Goal: Task Accomplishment & Management: Complete application form

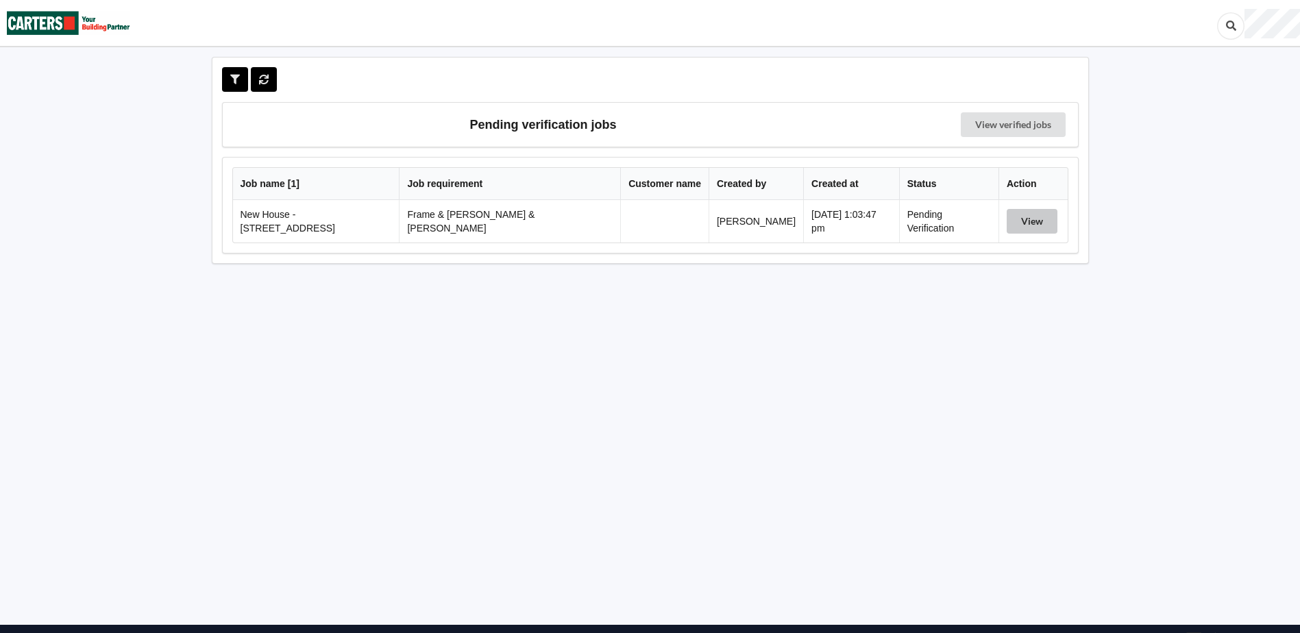
click at [1025, 222] on button "View" at bounding box center [1032, 221] width 51 height 25
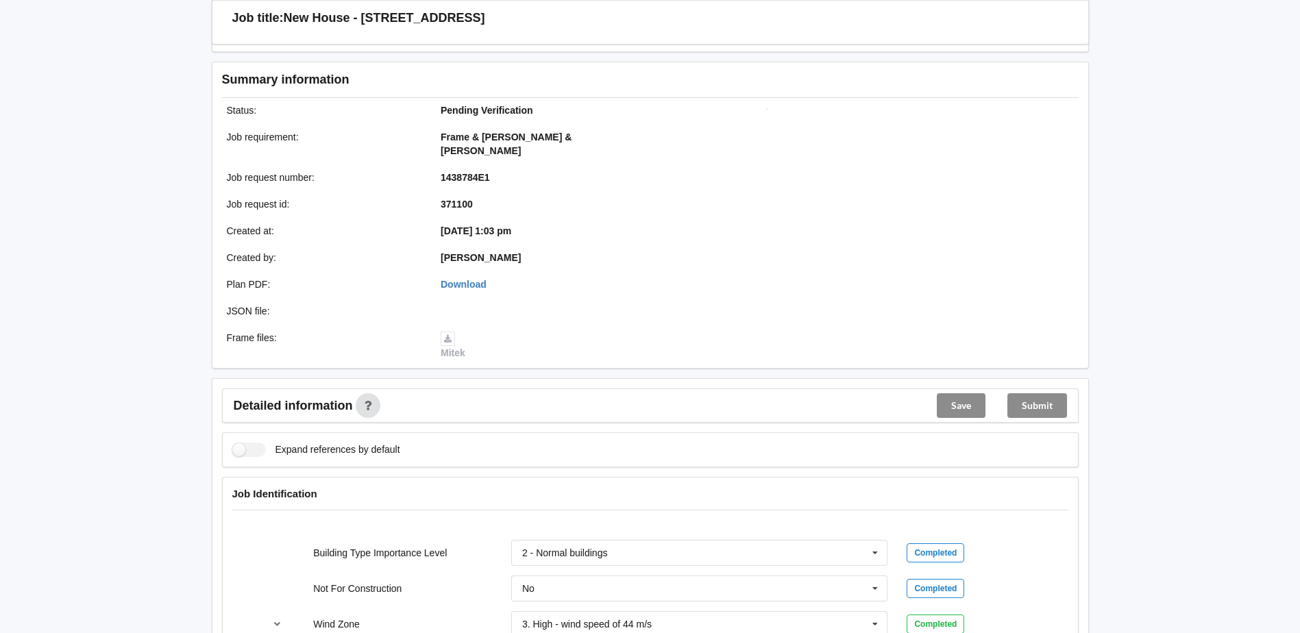
scroll to position [274, 0]
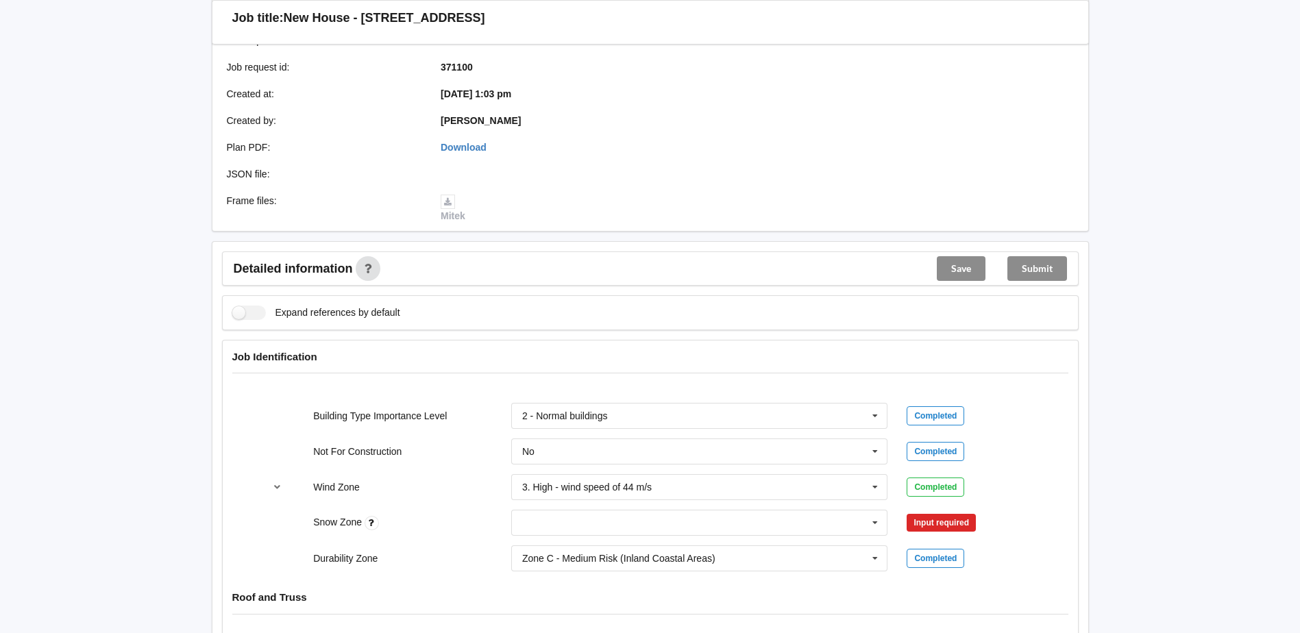
click at [750, 536] on div "Zone C - Medium Risk (Inland Coastal Areas) Zone B - Low Risk (Inland Areas) Zo…" at bounding box center [700, 558] width 396 height 45
click at [735, 514] on input "text" at bounding box center [701, 523] width 376 height 25
click at [430, 515] on div "Snow Zone" at bounding box center [403, 522] width 198 height 15
click at [583, 513] on input "text" at bounding box center [701, 523] width 376 height 25
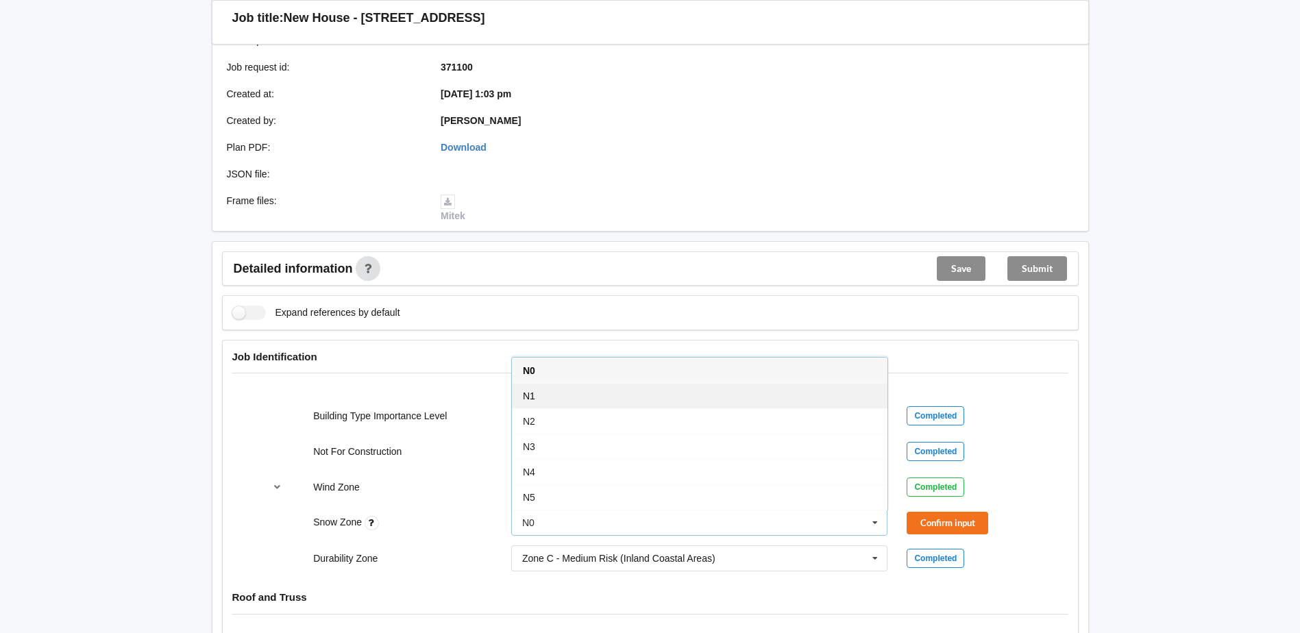
click at [558, 383] on div "N1" at bounding box center [700, 395] width 376 height 25
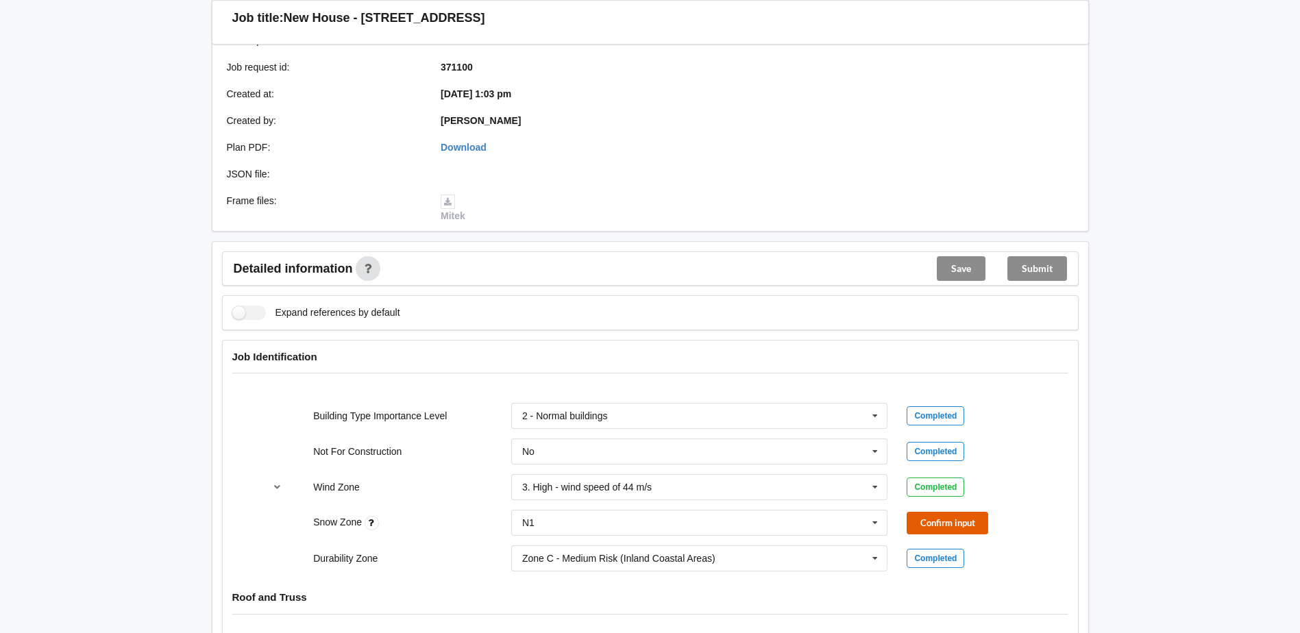
click at [960, 512] on button "Confirm input" at bounding box center [948, 523] width 82 height 23
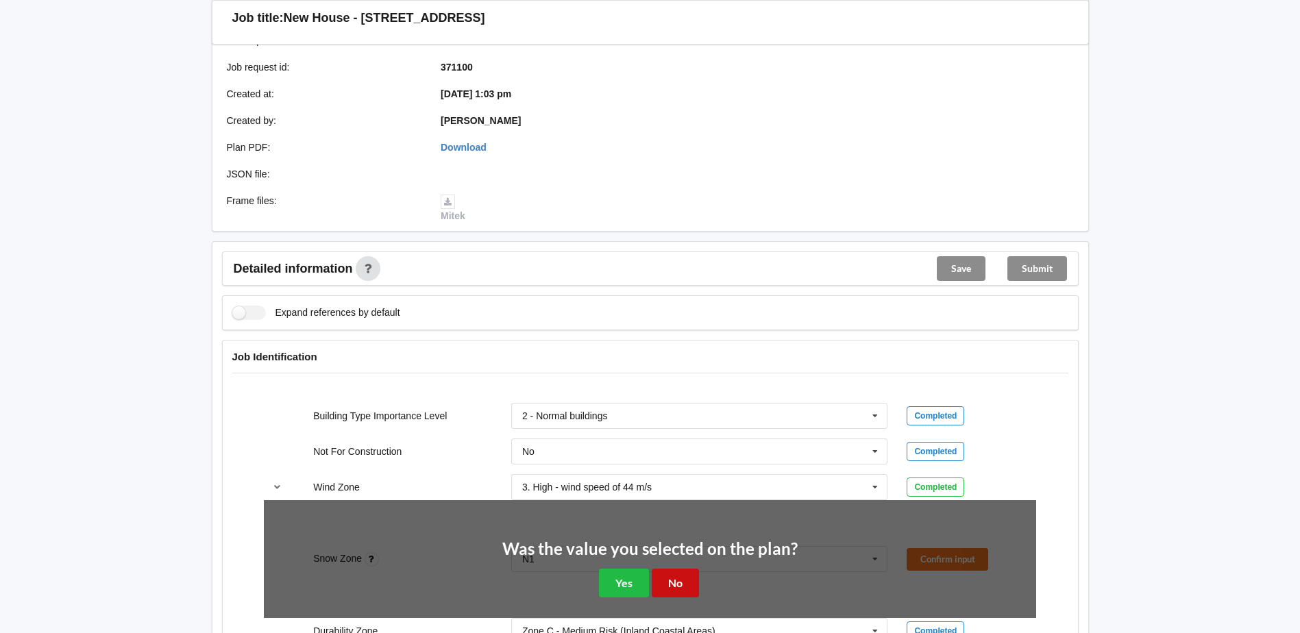
click at [681, 569] on button "No" at bounding box center [675, 583] width 47 height 28
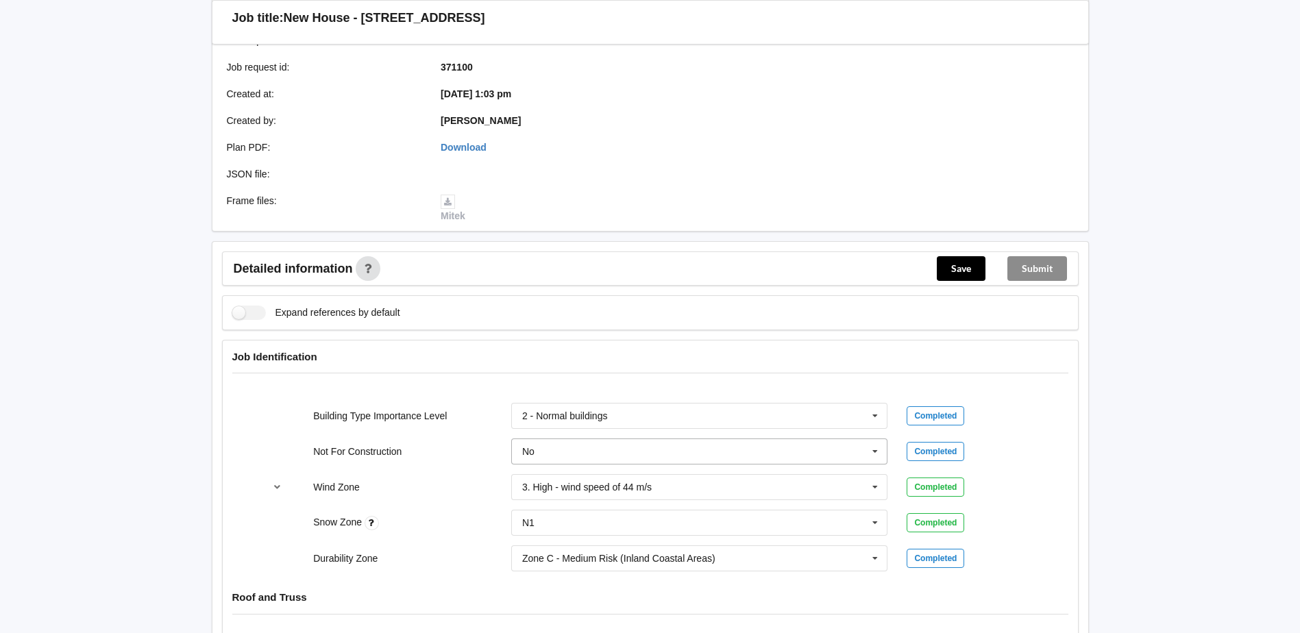
click at [882, 439] on icon at bounding box center [875, 451] width 21 height 25
click at [552, 494] on div "Yes" at bounding box center [700, 501] width 376 height 25
click at [956, 441] on button "Confirm input" at bounding box center [948, 452] width 82 height 23
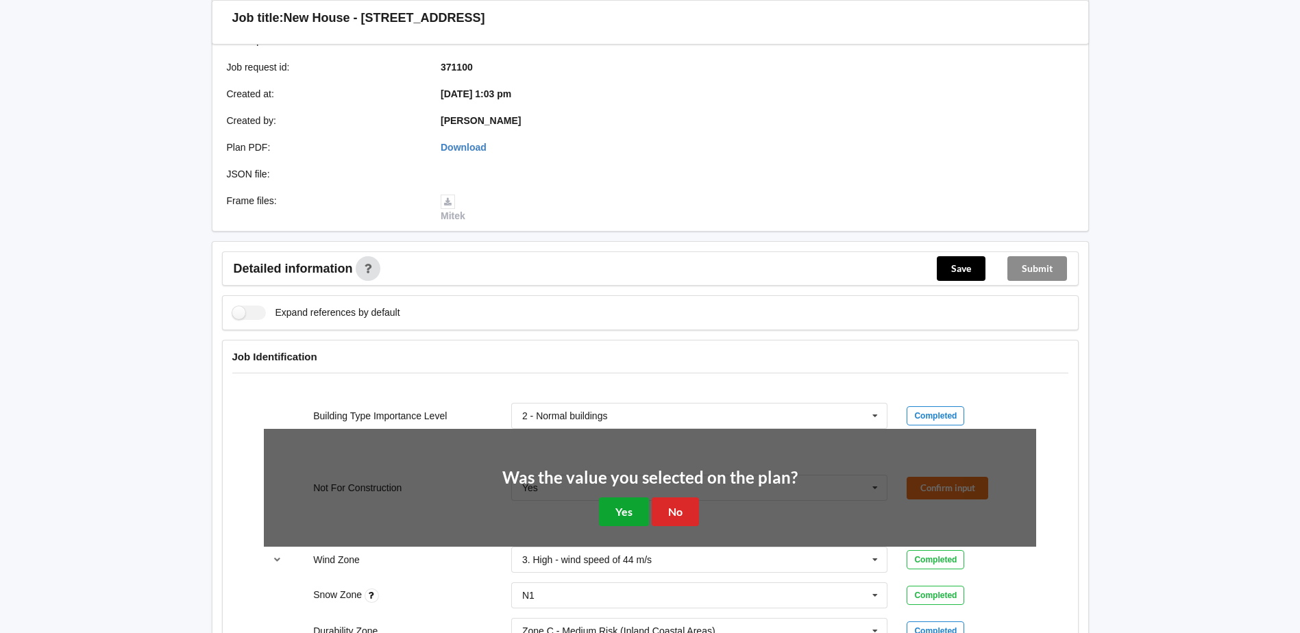
click at [627, 498] on button "Yes" at bounding box center [624, 512] width 50 height 28
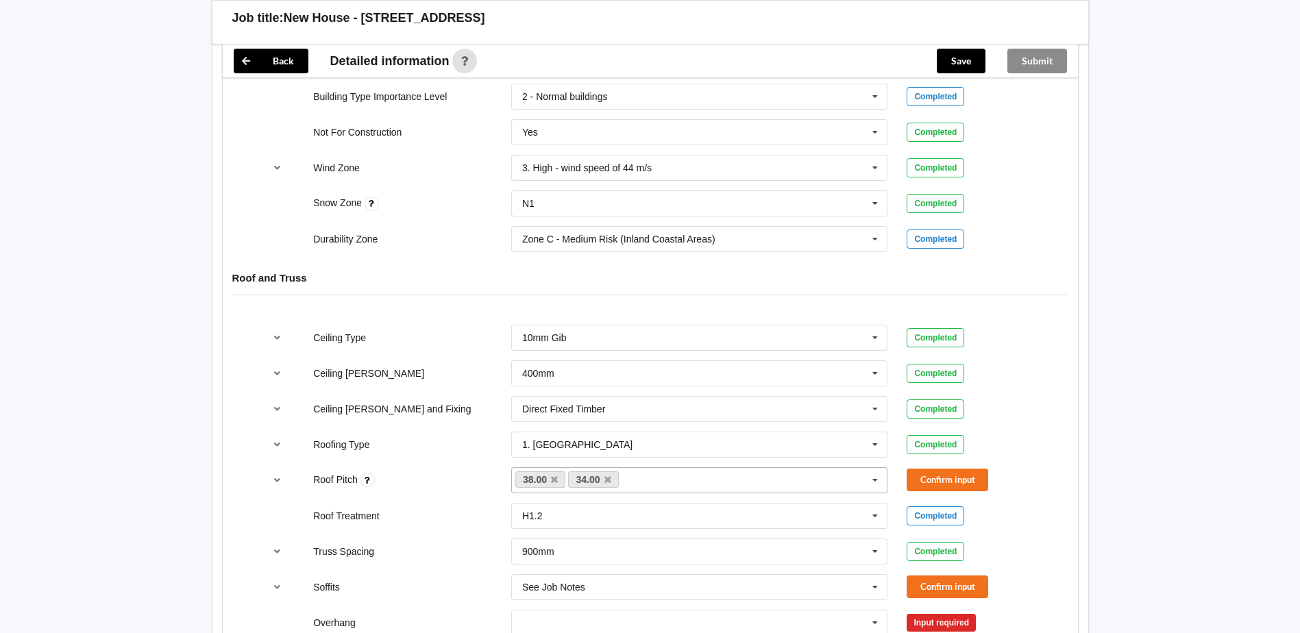
scroll to position [617, 0]
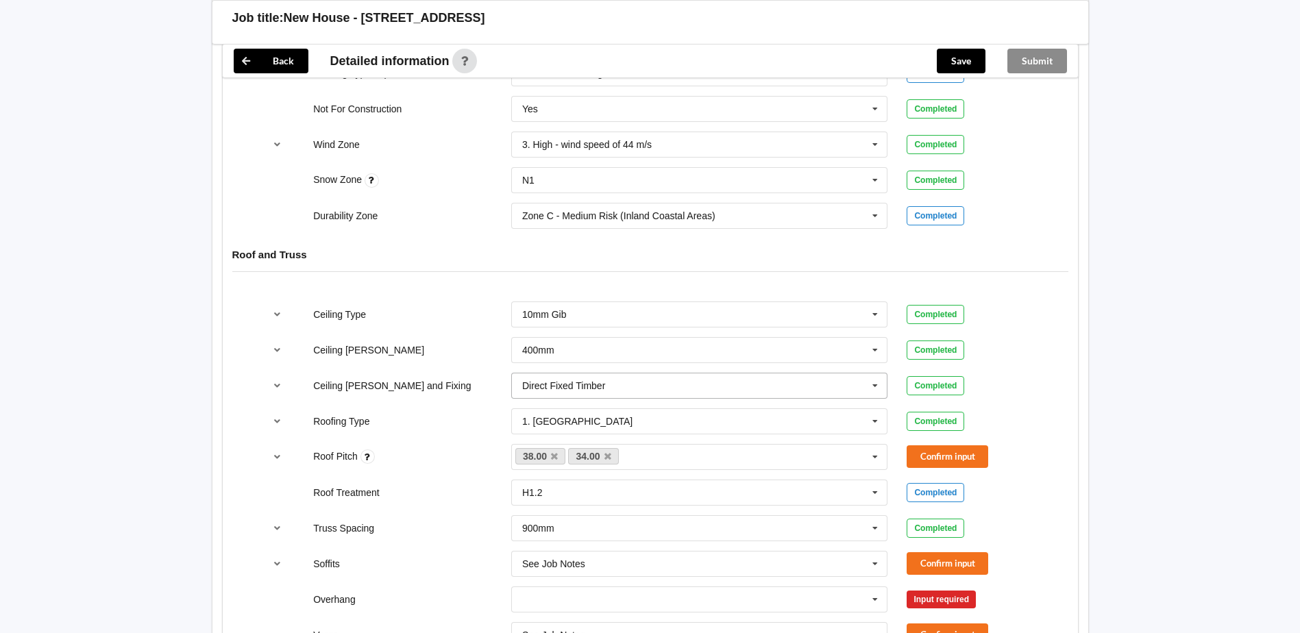
click at [640, 376] on input "text" at bounding box center [701, 386] width 376 height 25
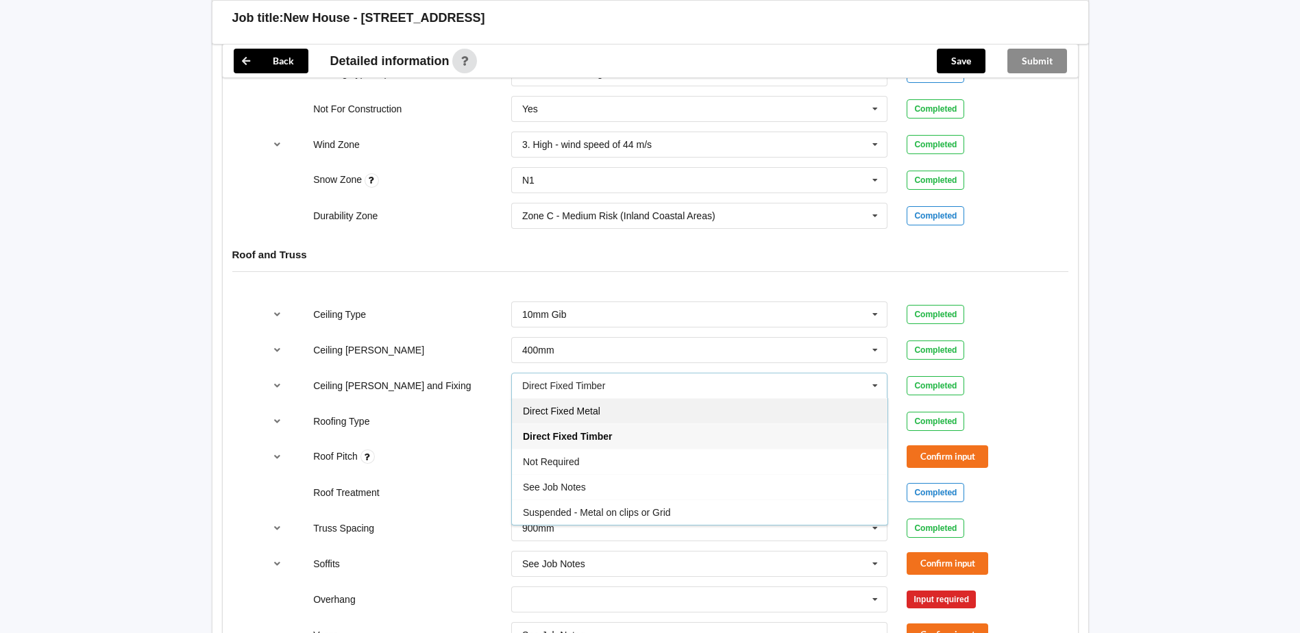
click at [629, 400] on div "Direct Fixed Metal" at bounding box center [700, 410] width 376 height 25
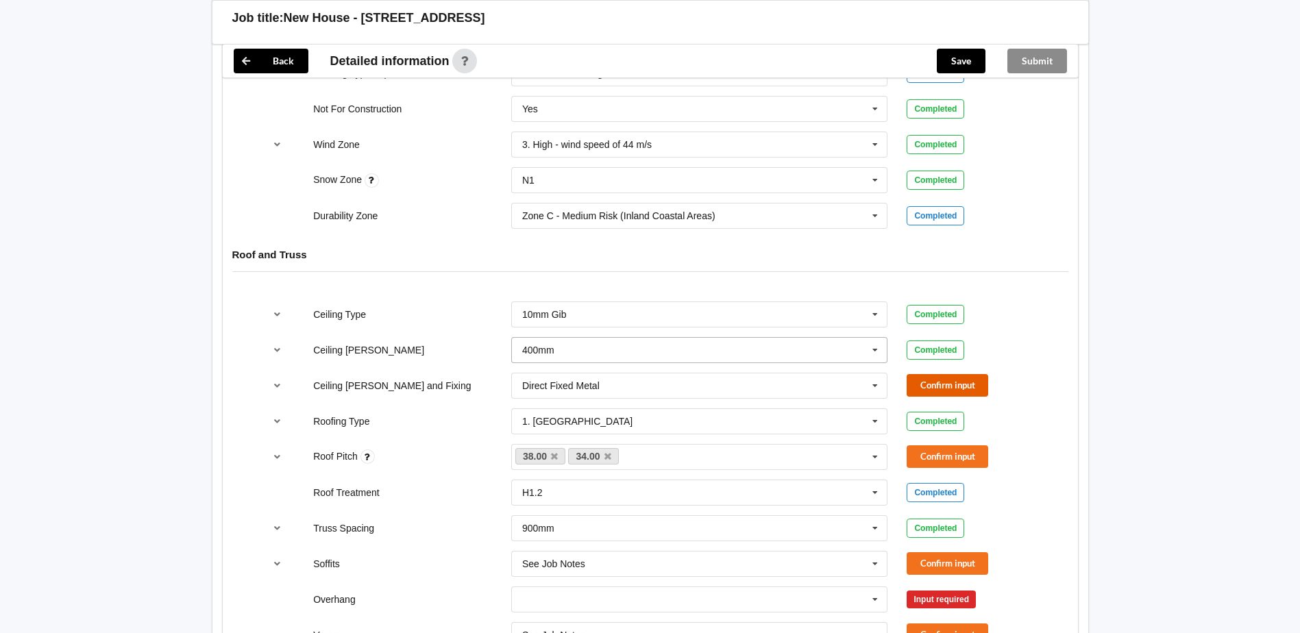
drag, startPoint x: 977, startPoint y: 367, endPoint x: 678, endPoint y: 339, distance: 300.2
click at [973, 374] on button "Confirm input" at bounding box center [948, 385] width 82 height 23
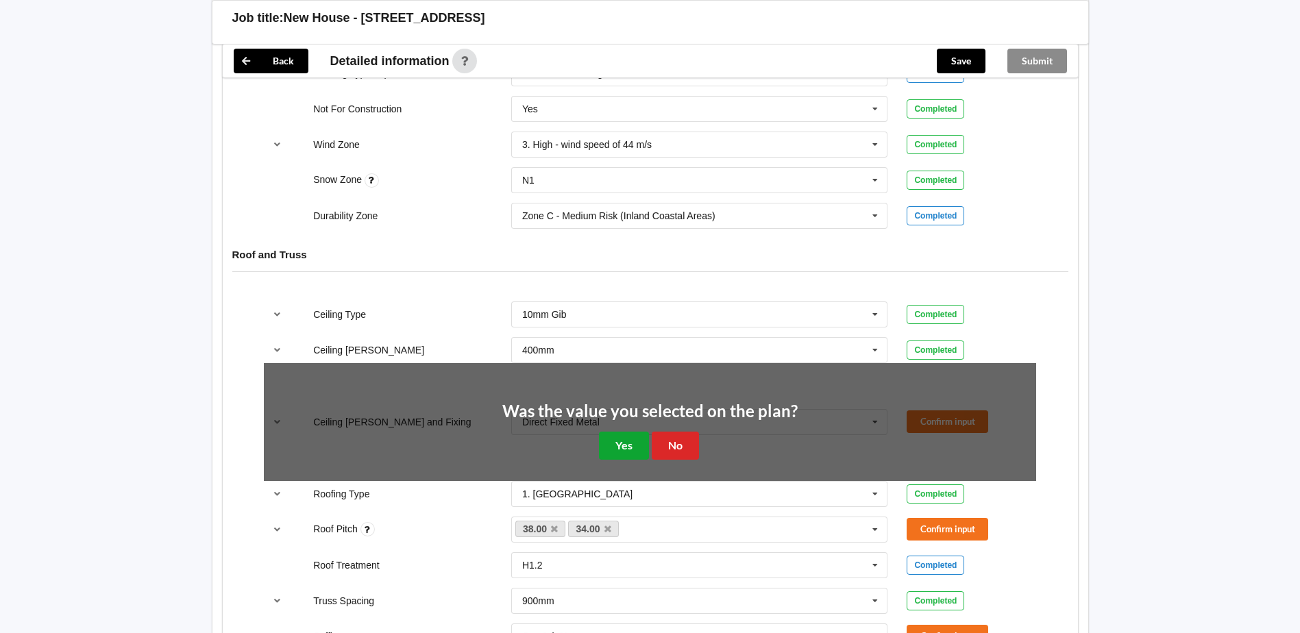
click at [624, 432] on button "Yes" at bounding box center [624, 446] width 50 height 28
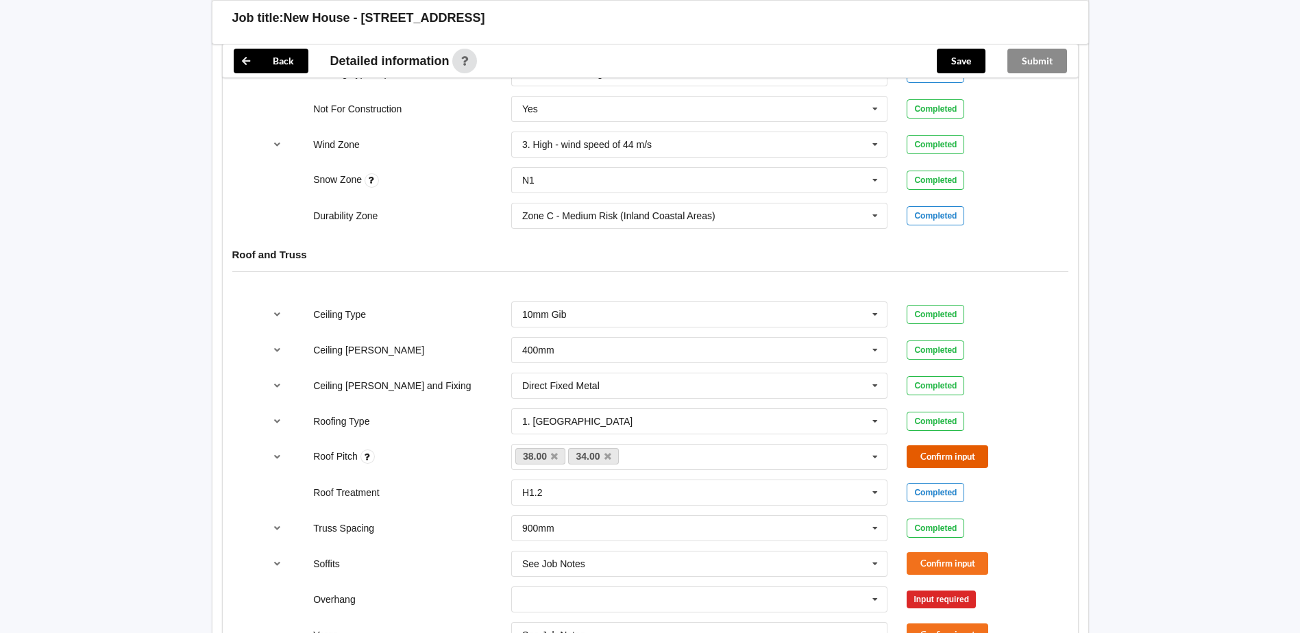
click at [949, 446] on button "Confirm input" at bounding box center [948, 457] width 82 height 23
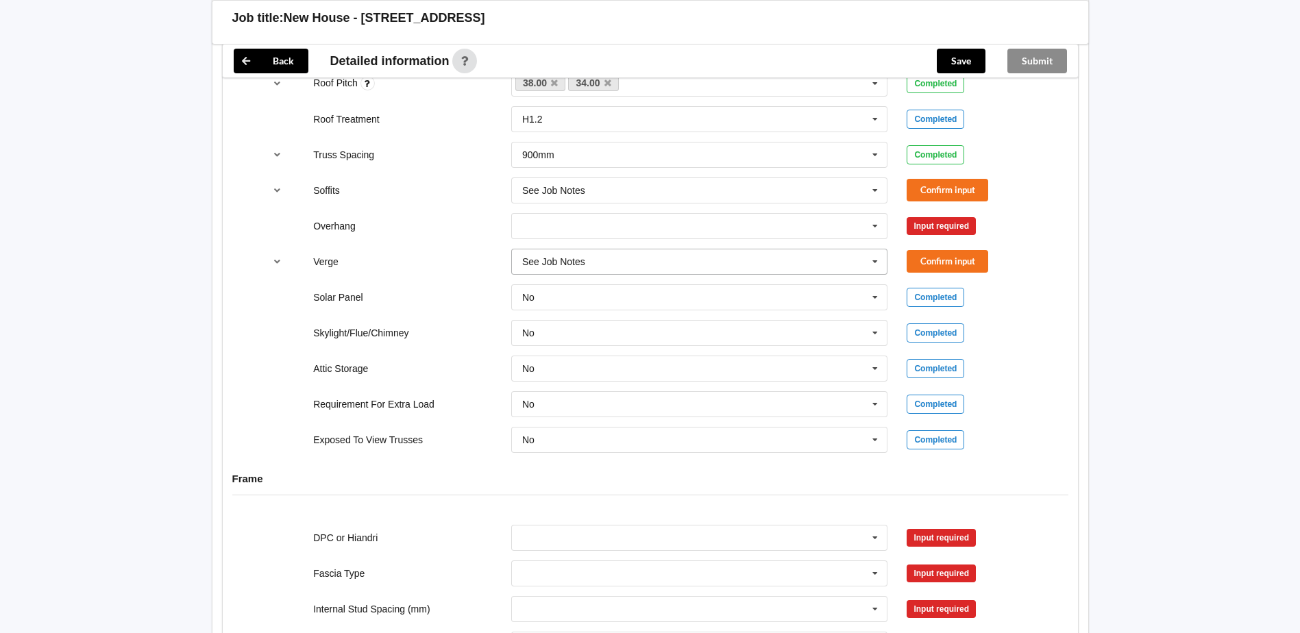
scroll to position [960, 0]
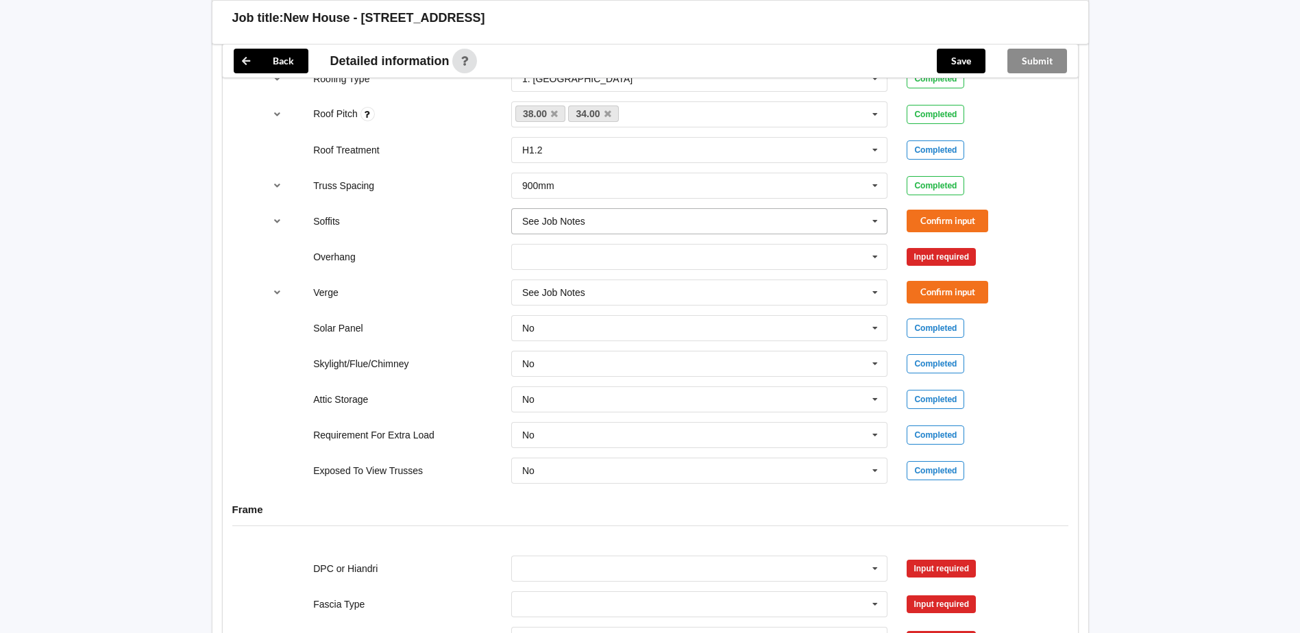
click at [732, 209] on input "text" at bounding box center [701, 221] width 376 height 25
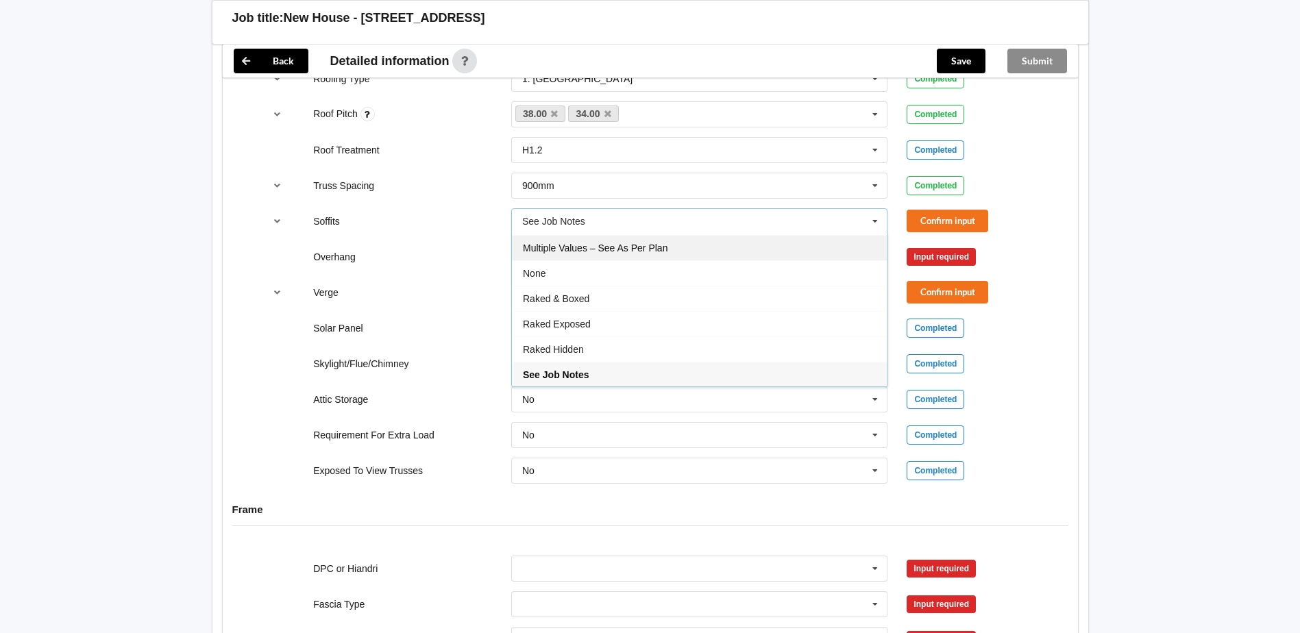
click at [715, 235] on div "Multiple Values – See As Per Plan" at bounding box center [700, 247] width 376 height 25
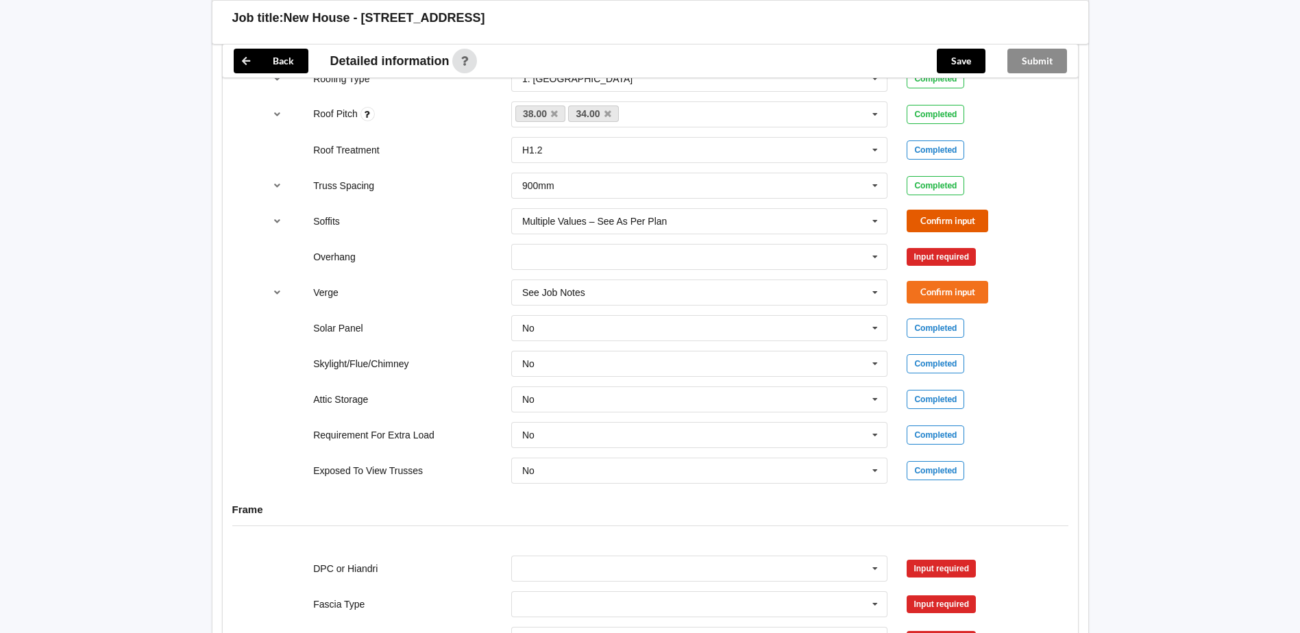
click at [945, 210] on button "Confirm input" at bounding box center [948, 221] width 82 height 23
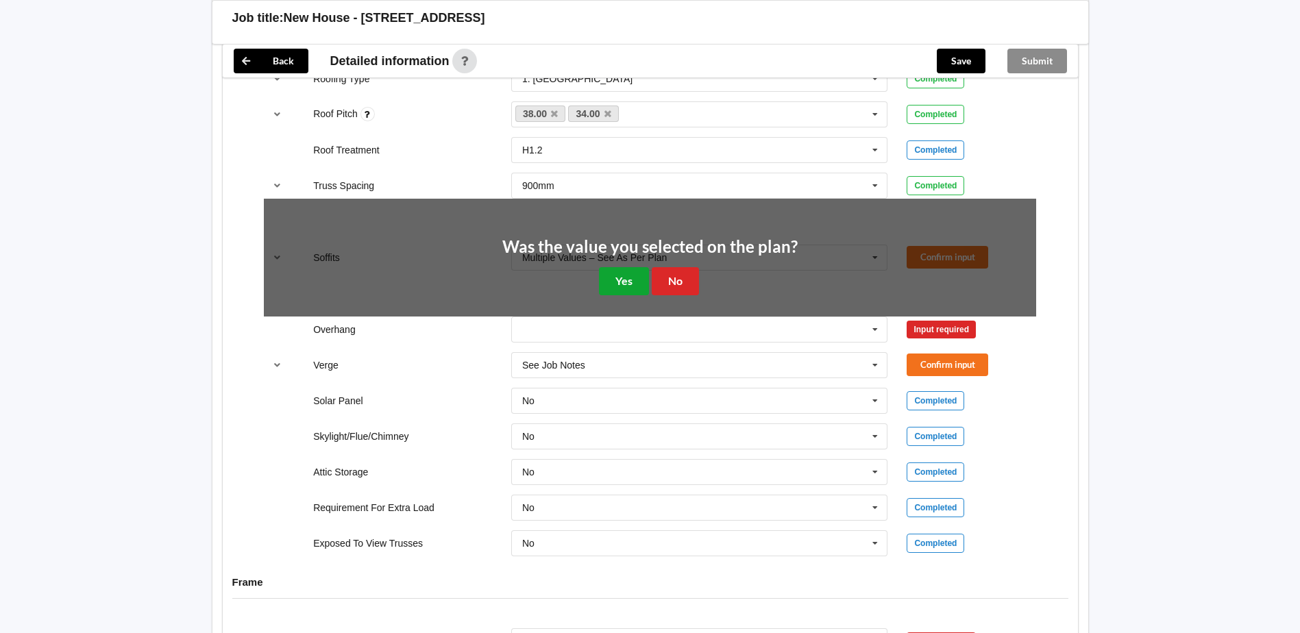
click at [637, 267] on button "Yes" at bounding box center [624, 281] width 50 height 28
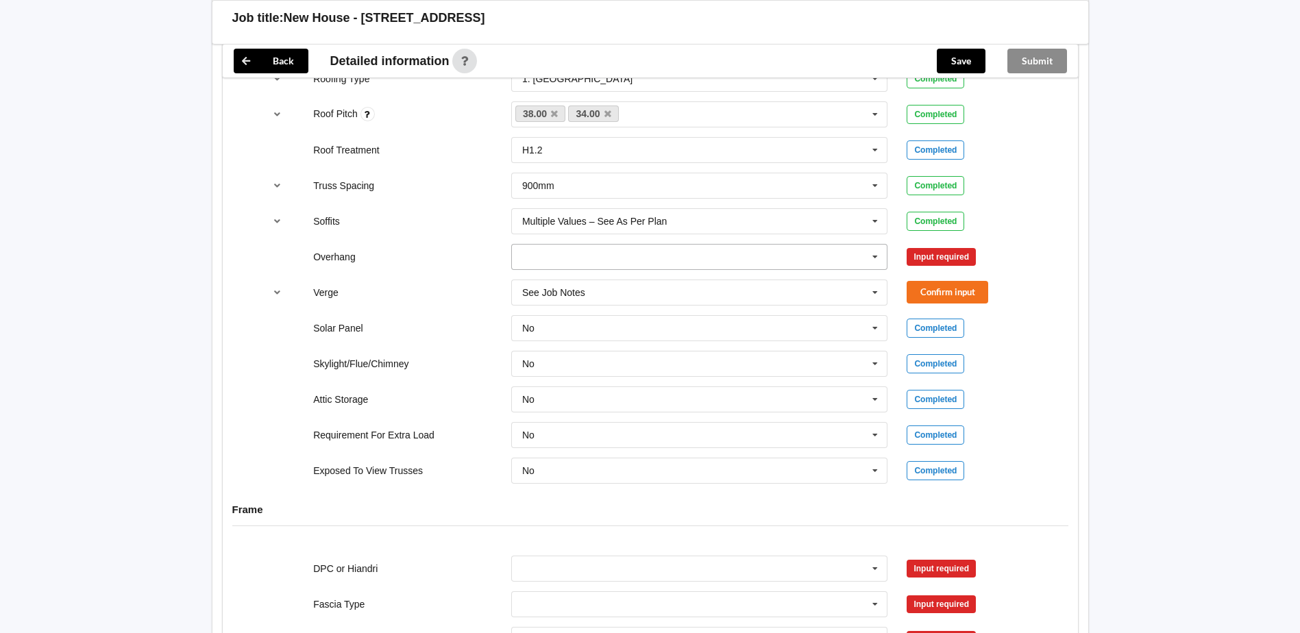
click at [690, 245] on input "text" at bounding box center [701, 257] width 376 height 25
click at [692, 371] on div "Multiple Values – See As Per Plan" at bounding box center [700, 383] width 376 height 25
click at [980, 245] on button "Confirm input" at bounding box center [948, 256] width 82 height 23
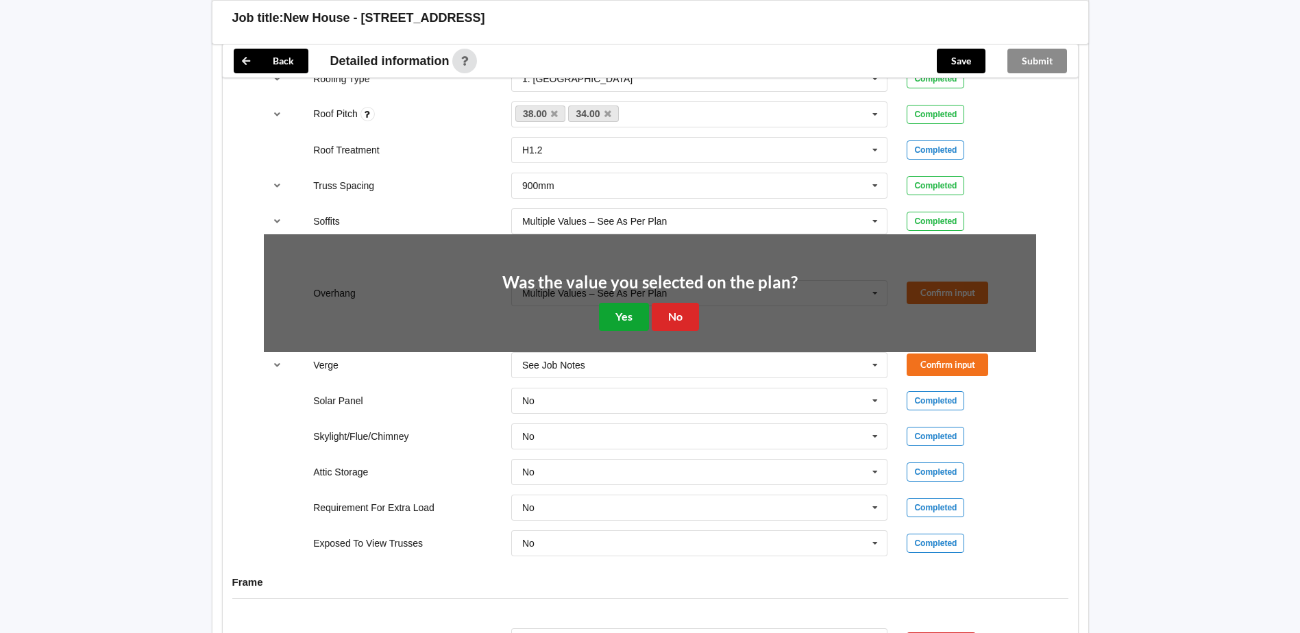
click at [628, 303] on button "Yes" at bounding box center [624, 317] width 50 height 28
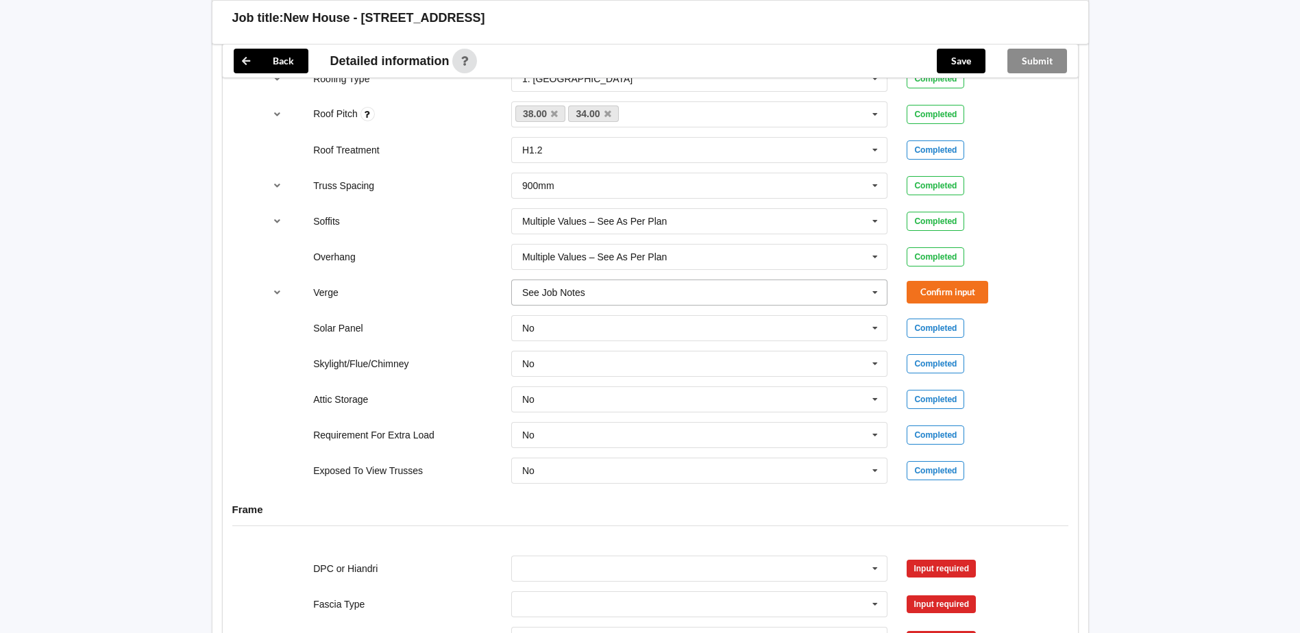
click at [802, 280] on input "text" at bounding box center [701, 292] width 376 height 25
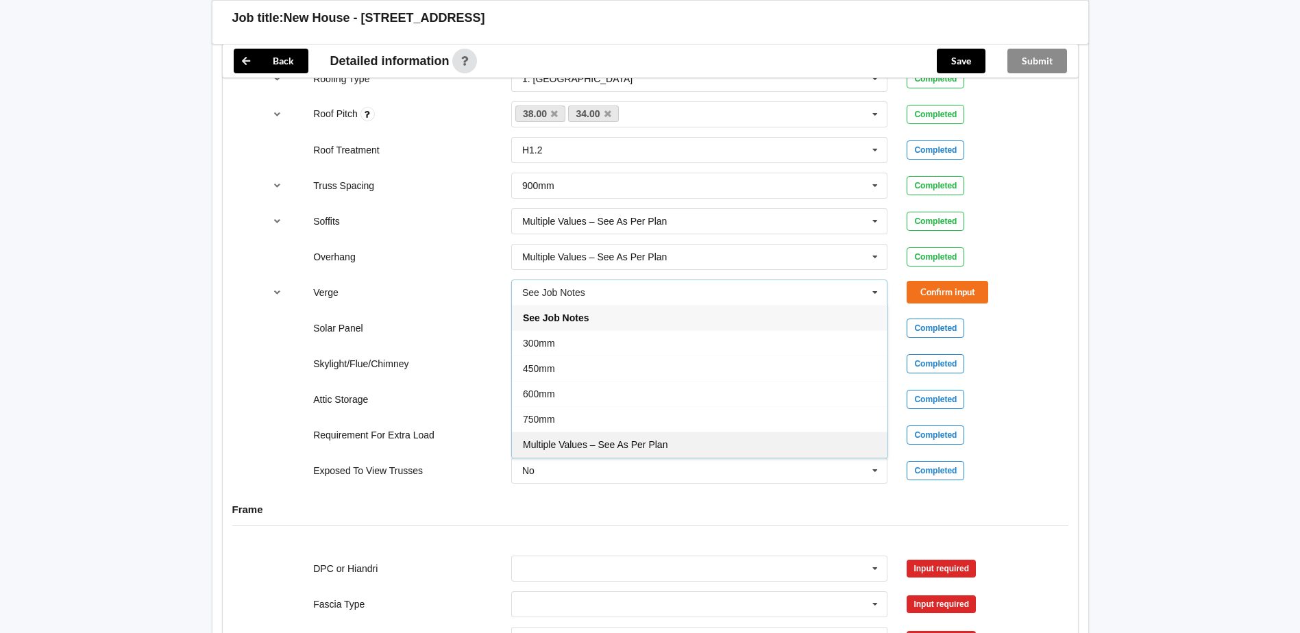
click at [658, 432] on div "Multiple Values – See As Per Plan" at bounding box center [700, 444] width 376 height 25
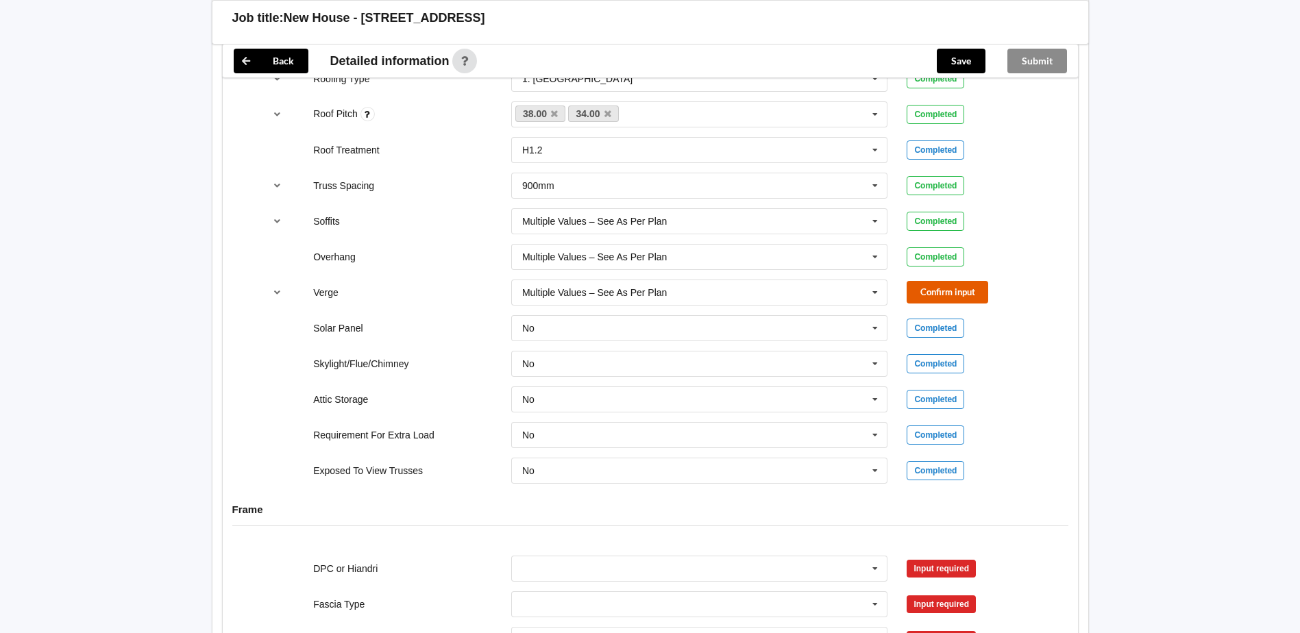
click at [962, 281] on button "Confirm input" at bounding box center [948, 292] width 82 height 23
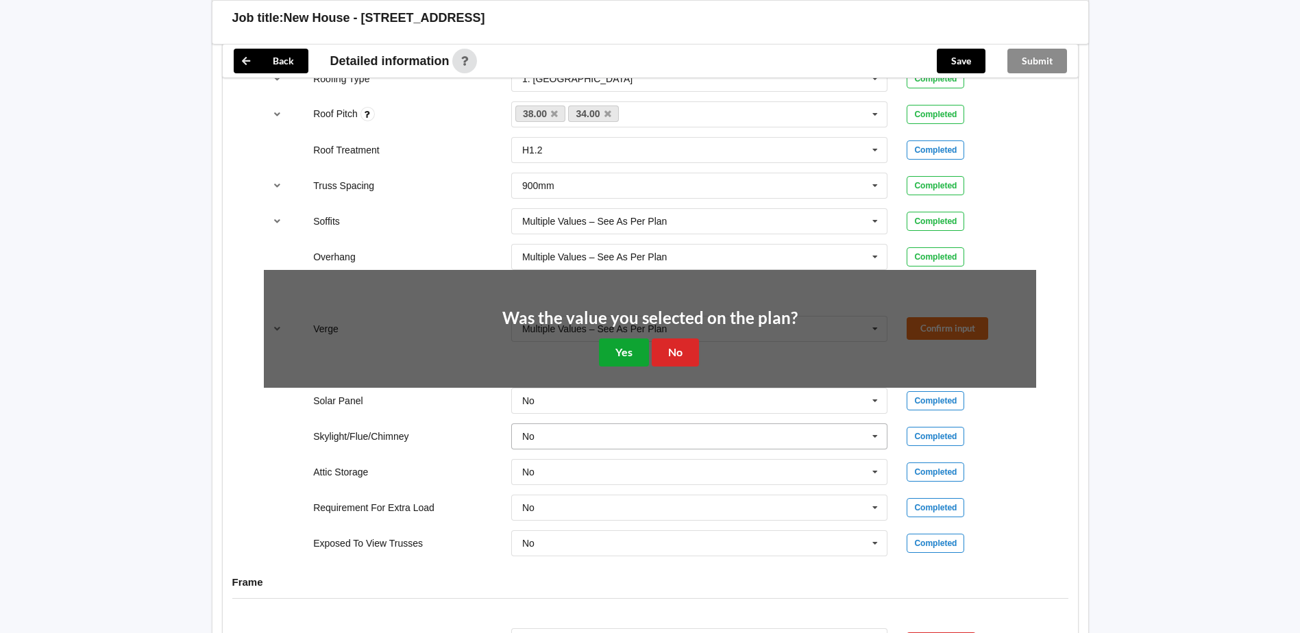
drag, startPoint x: 618, startPoint y: 335, endPoint x: 594, endPoint y: 347, distance: 26.4
click at [617, 339] on button "Yes" at bounding box center [624, 353] width 50 height 28
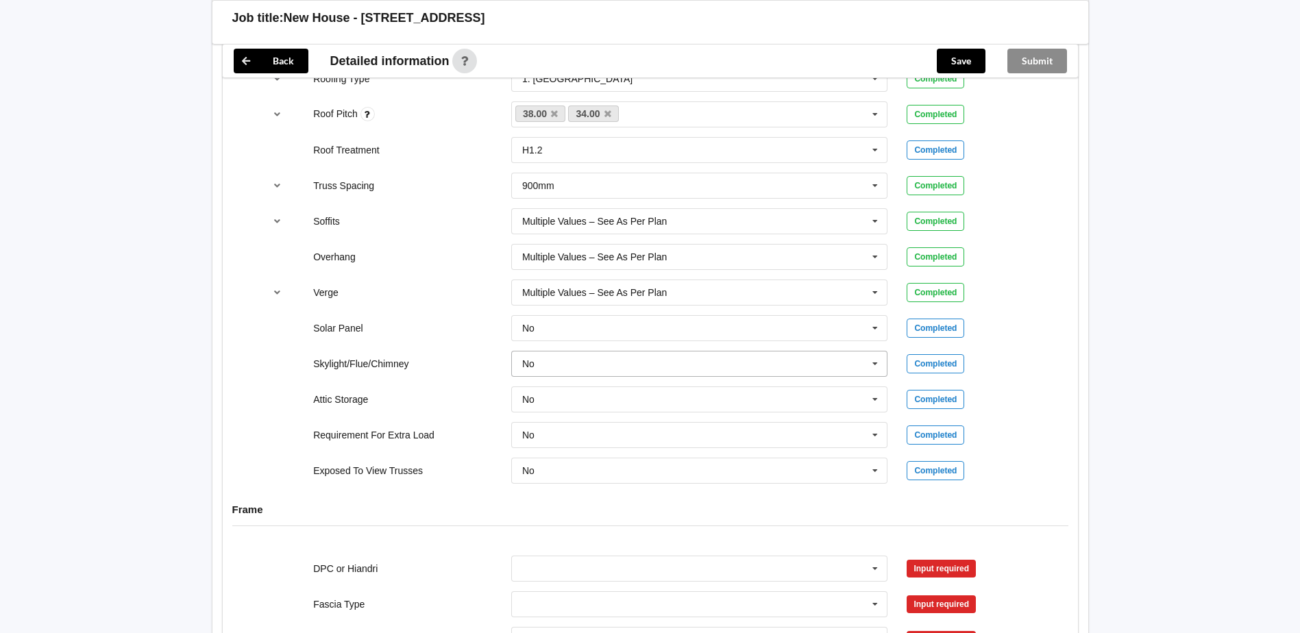
click at [634, 354] on input "text" at bounding box center [701, 364] width 376 height 25
click at [576, 402] on div "Yes" at bounding box center [700, 414] width 376 height 25
click at [961, 352] on button "Confirm input" at bounding box center [948, 363] width 82 height 23
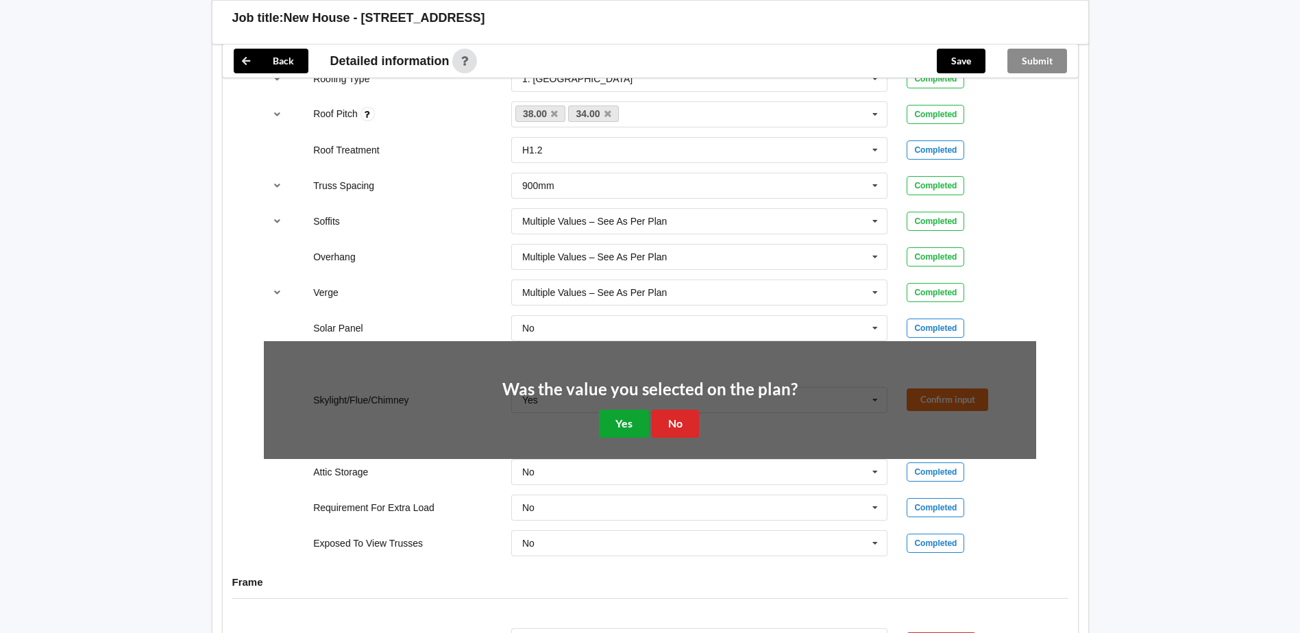
click at [618, 410] on button "Yes" at bounding box center [624, 424] width 50 height 28
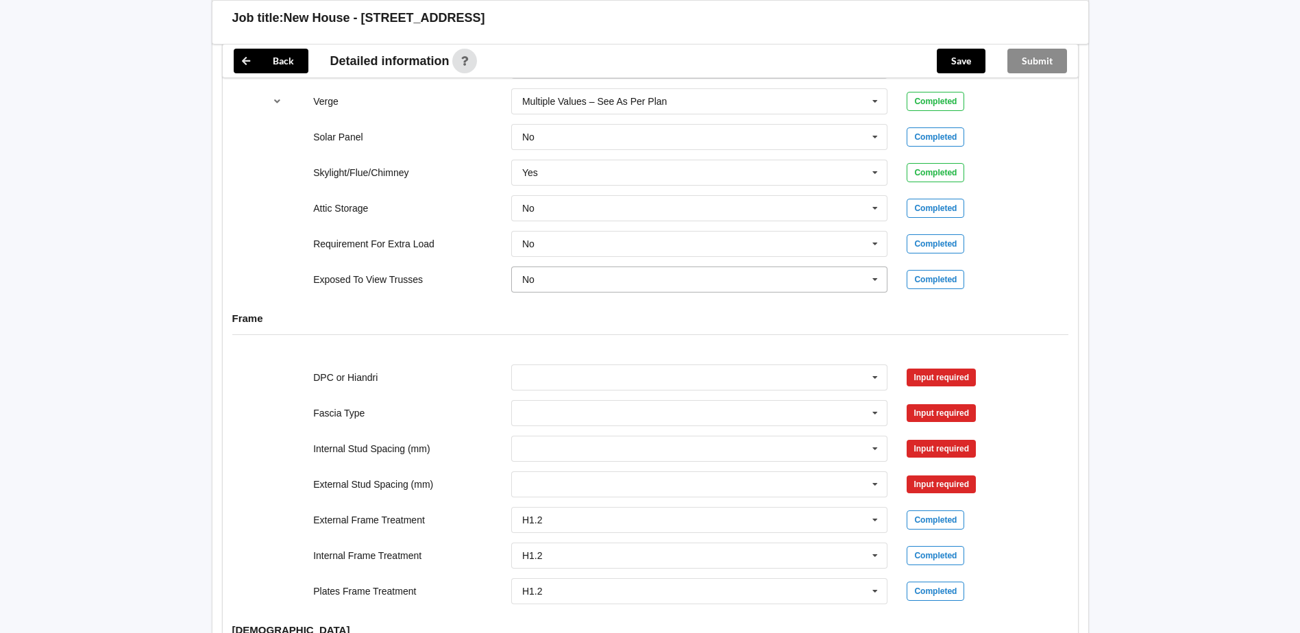
scroll to position [1165, 0]
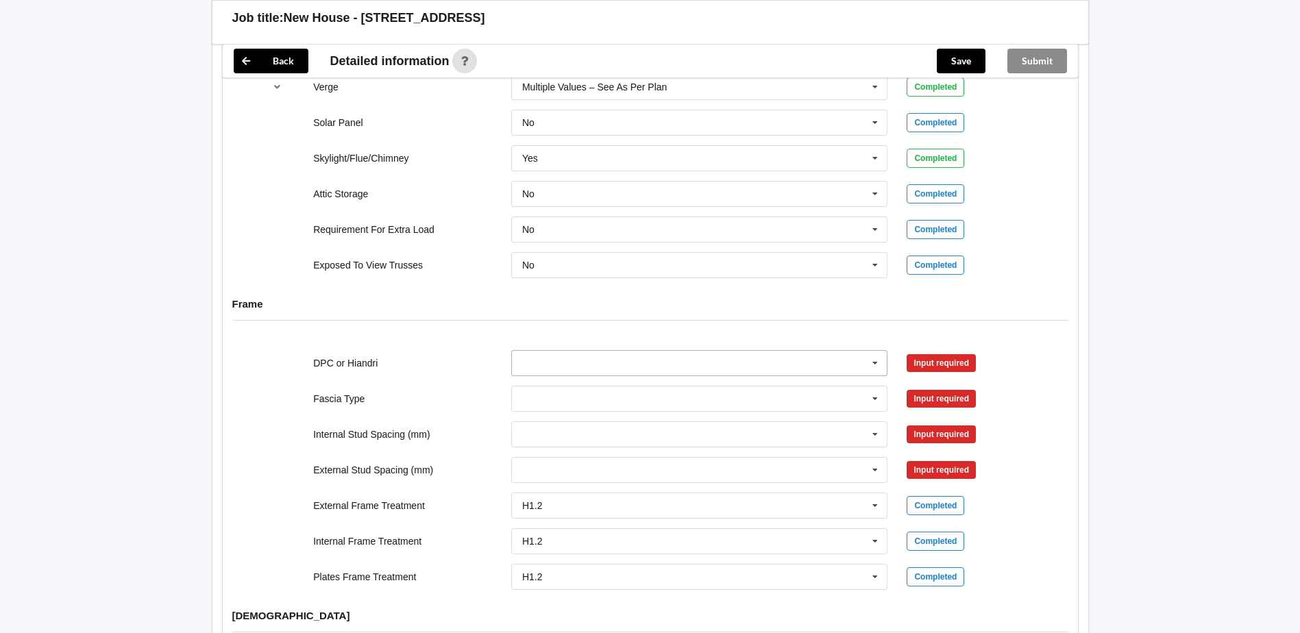
drag, startPoint x: 856, startPoint y: 348, endPoint x: 831, endPoint y: 358, distance: 26.5
click at [856, 351] on input "text" at bounding box center [701, 363] width 376 height 25
click at [599, 376] on div "DPC Fitted" at bounding box center [700, 388] width 376 height 25
click at [923, 355] on button "Confirm input" at bounding box center [948, 363] width 82 height 23
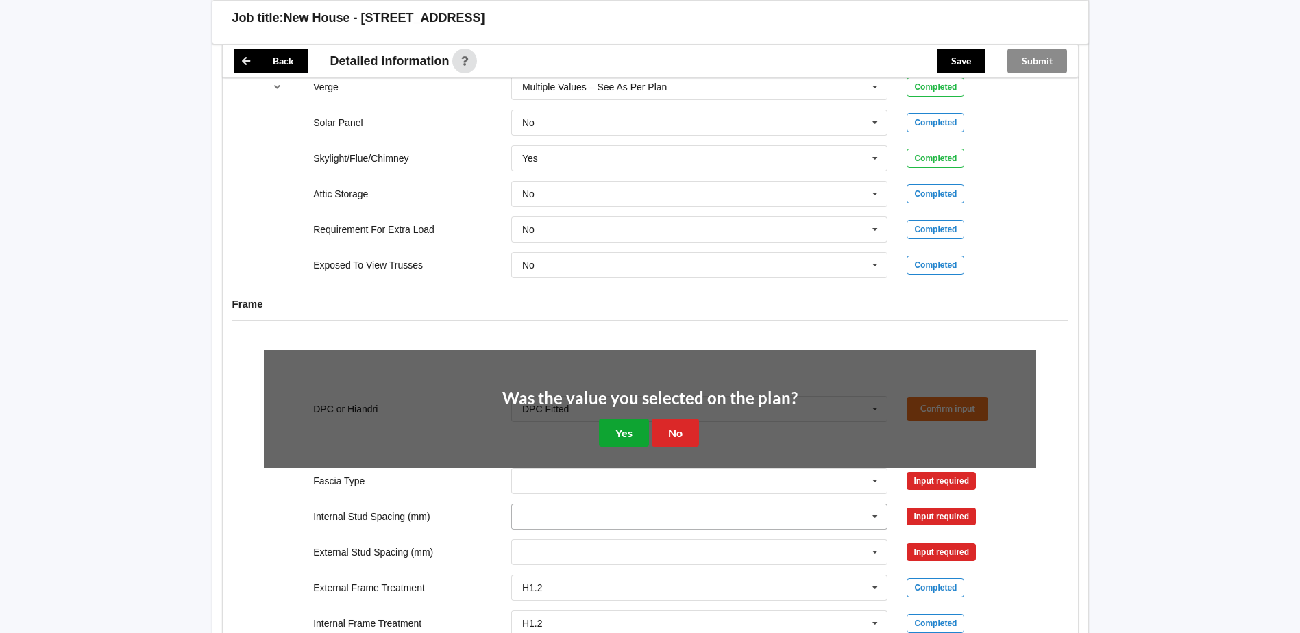
click at [613, 419] on button "Yes" at bounding box center [624, 433] width 50 height 28
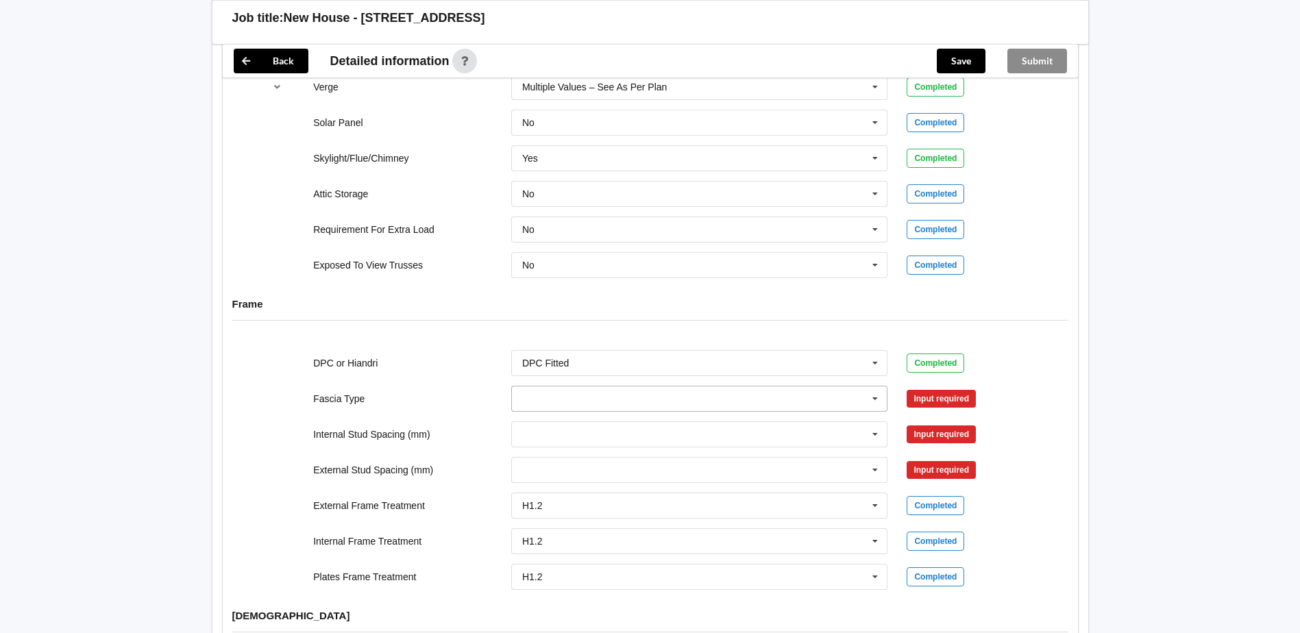
click at [873, 387] on icon at bounding box center [875, 399] width 21 height 25
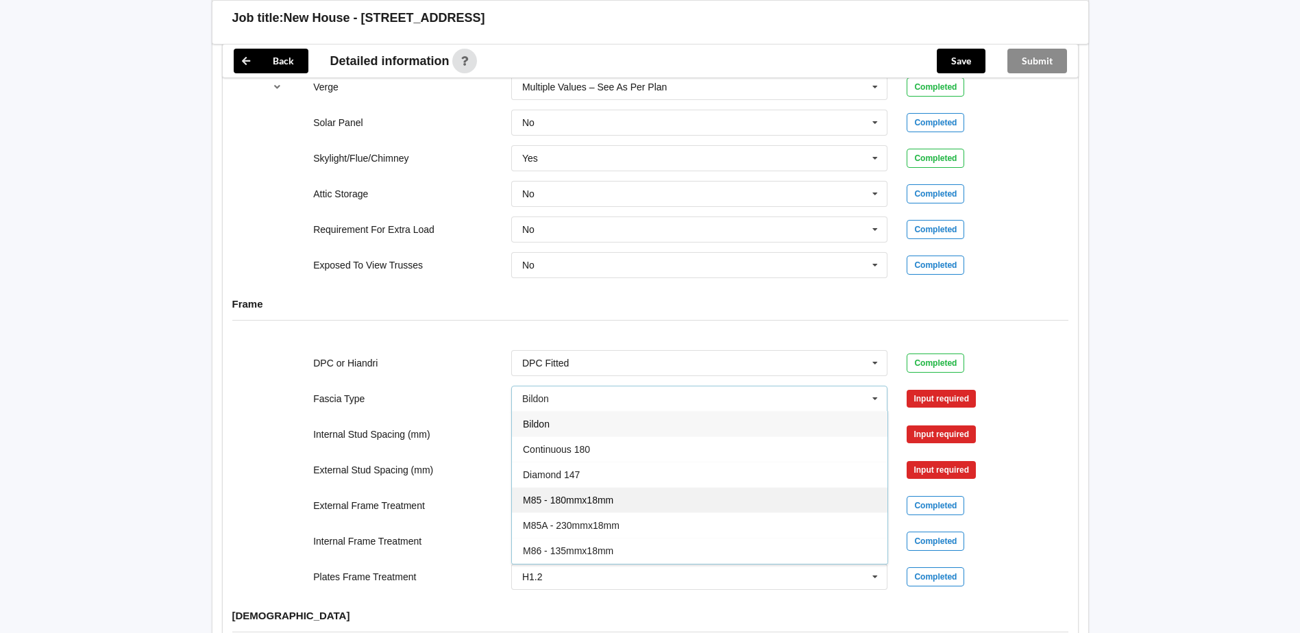
click at [714, 487] on div "M85 - 180mmx18mm" at bounding box center [700, 499] width 376 height 25
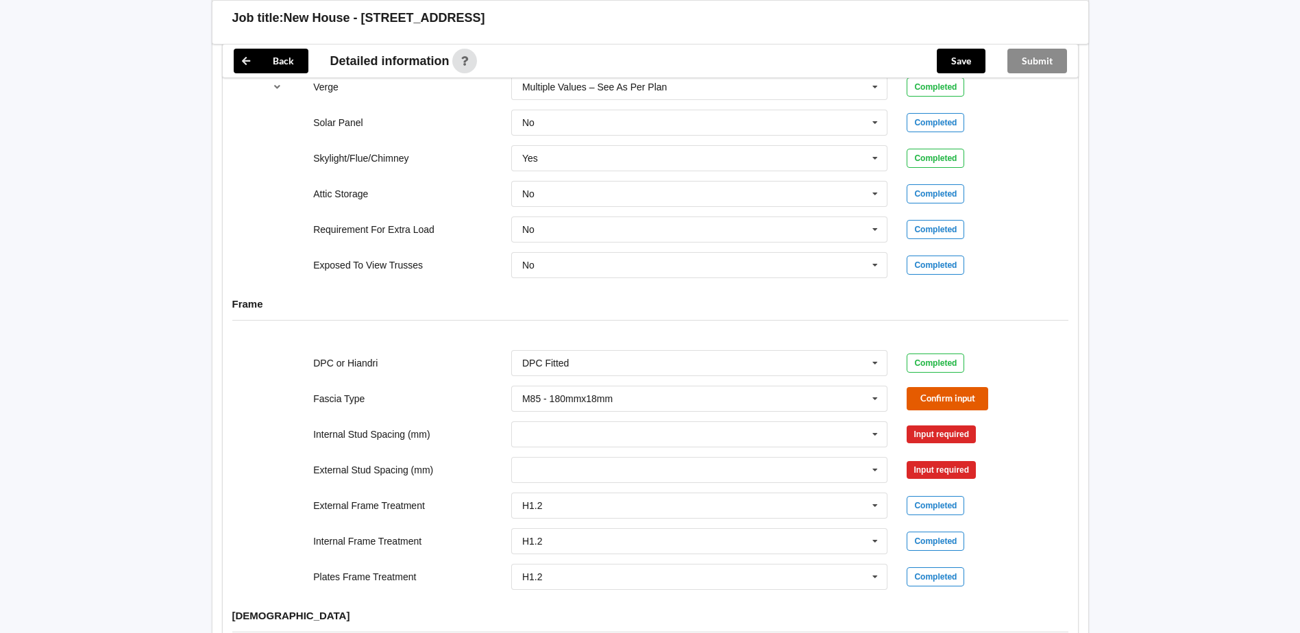
click at [932, 387] on button "Confirm input" at bounding box center [948, 398] width 82 height 23
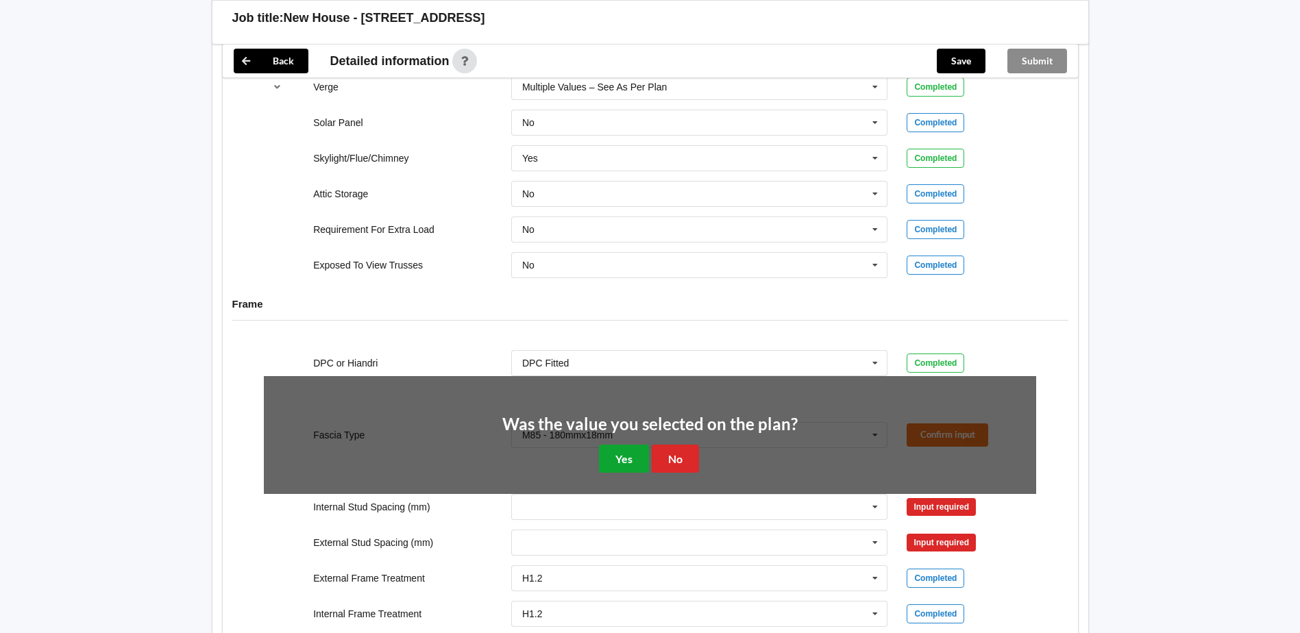
click at [626, 445] on button "Yes" at bounding box center [624, 459] width 50 height 28
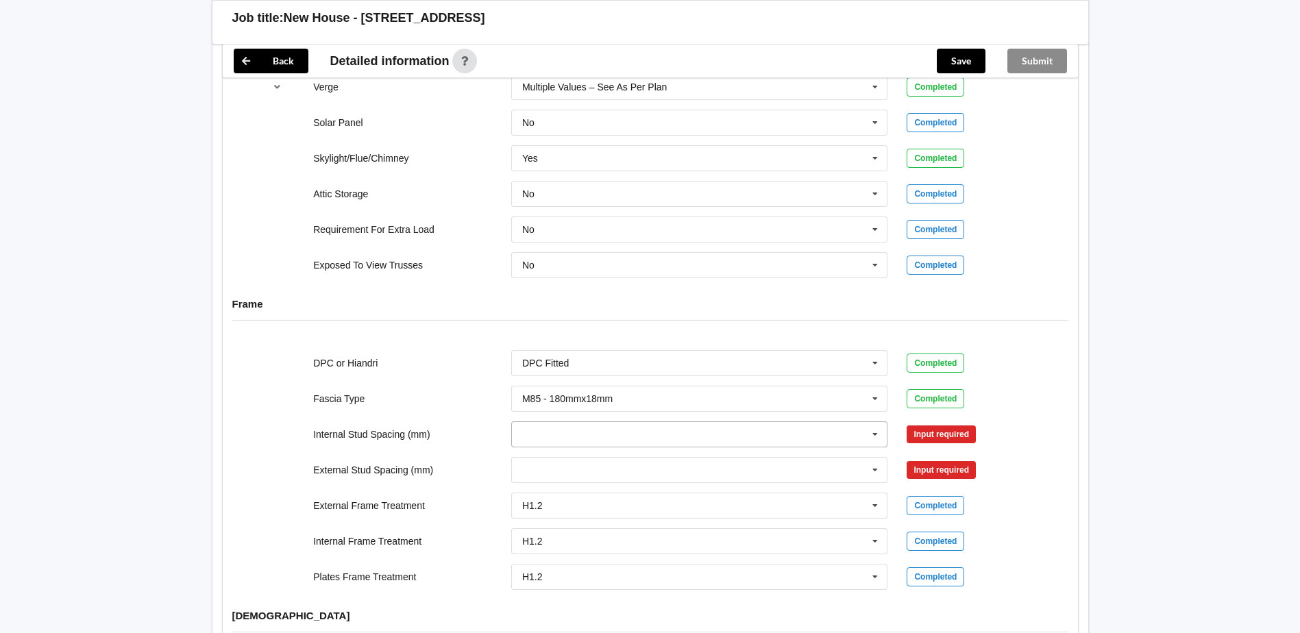
click at [867, 422] on icon at bounding box center [875, 434] width 21 height 25
click at [668, 581] on span "Multiple Values – See As Per Plan" at bounding box center [595, 586] width 145 height 11
click at [877, 458] on icon at bounding box center [875, 470] width 21 height 25
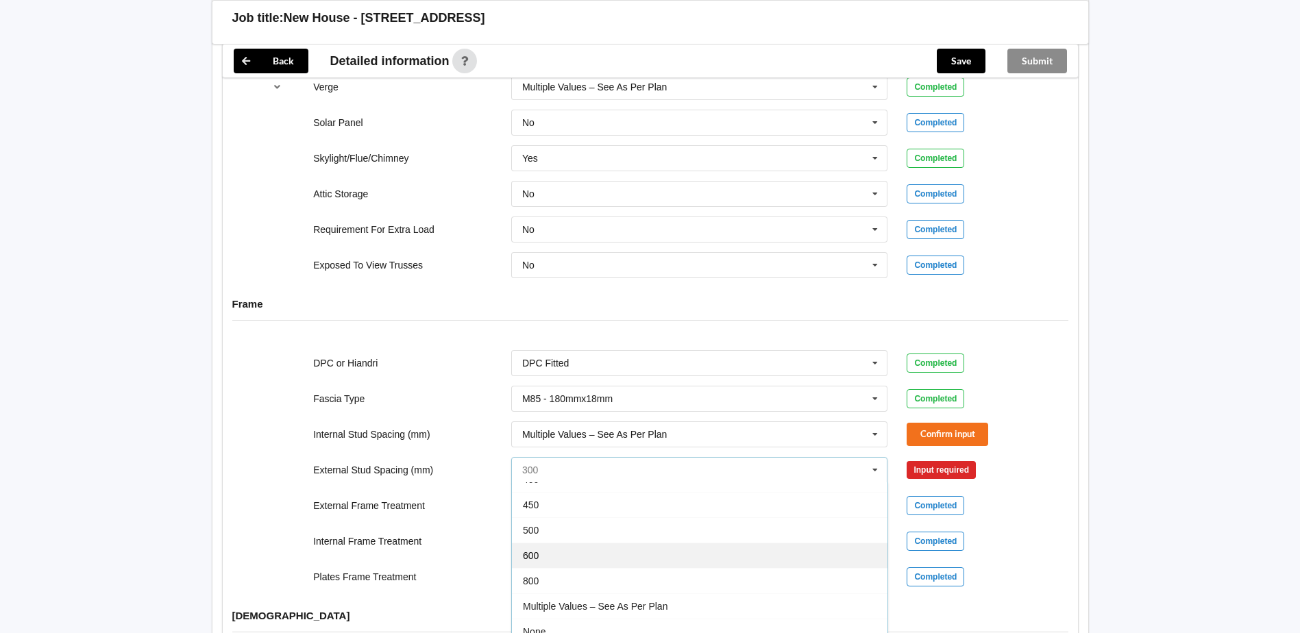
scroll to position [75, 0]
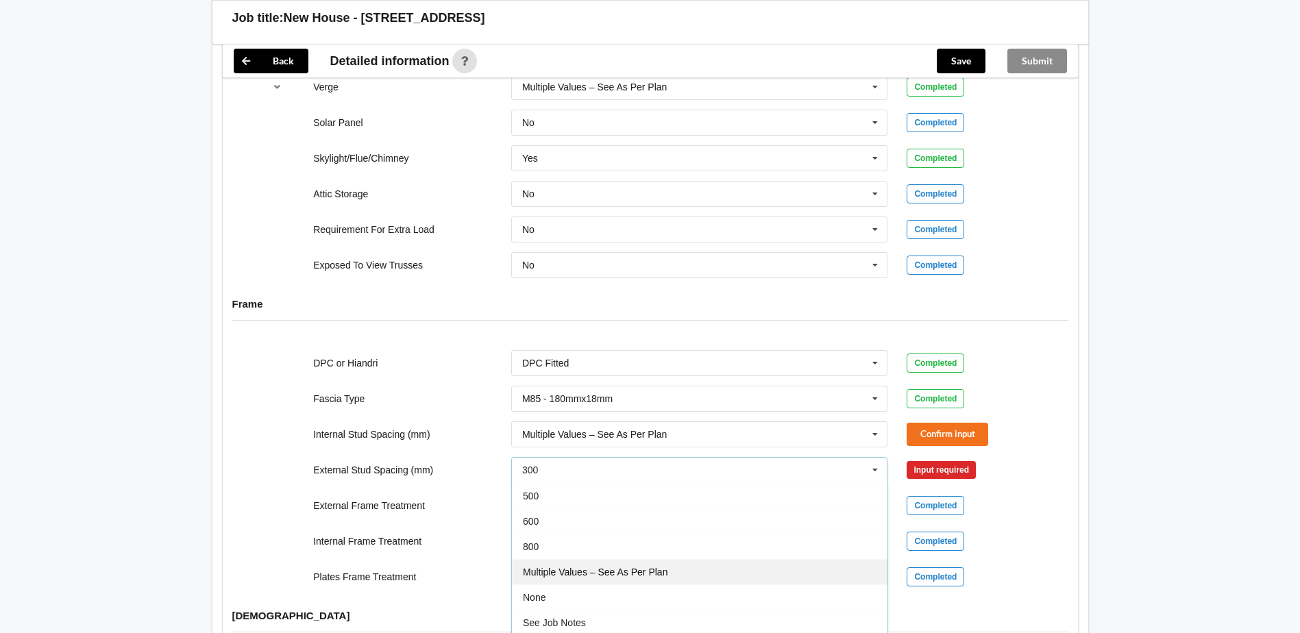
click at [679, 559] on div "Multiple Values – See As Per Plan" at bounding box center [700, 571] width 376 height 25
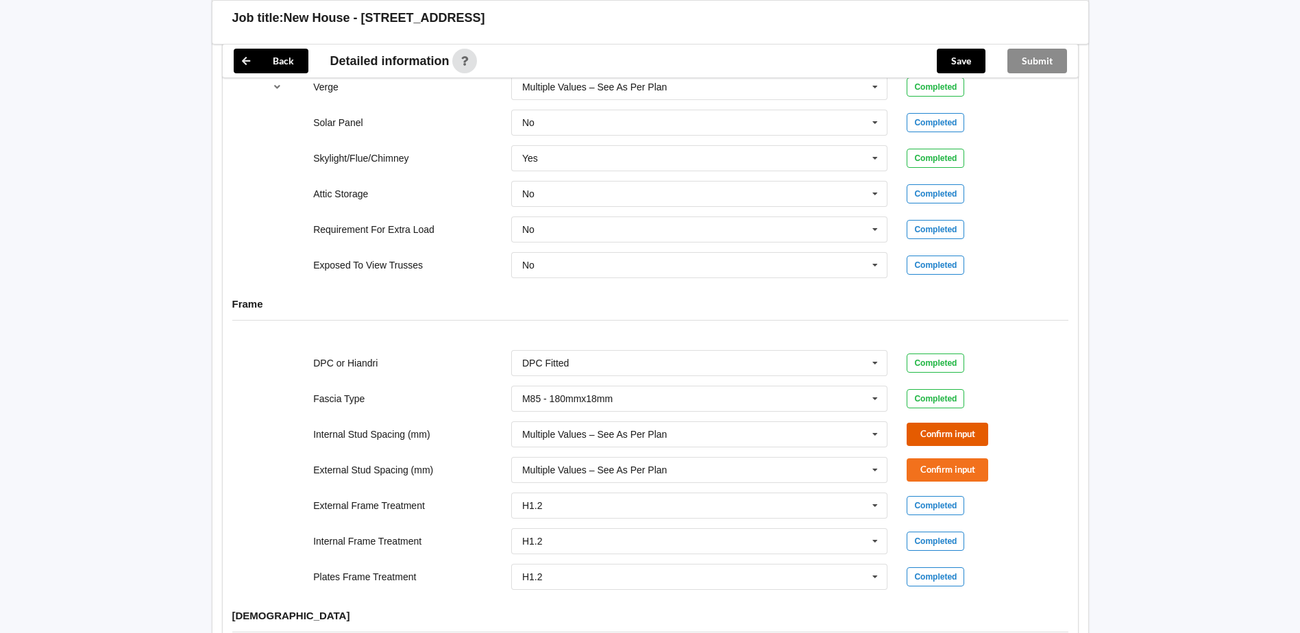
click at [960, 428] on button "Confirm input" at bounding box center [948, 434] width 82 height 23
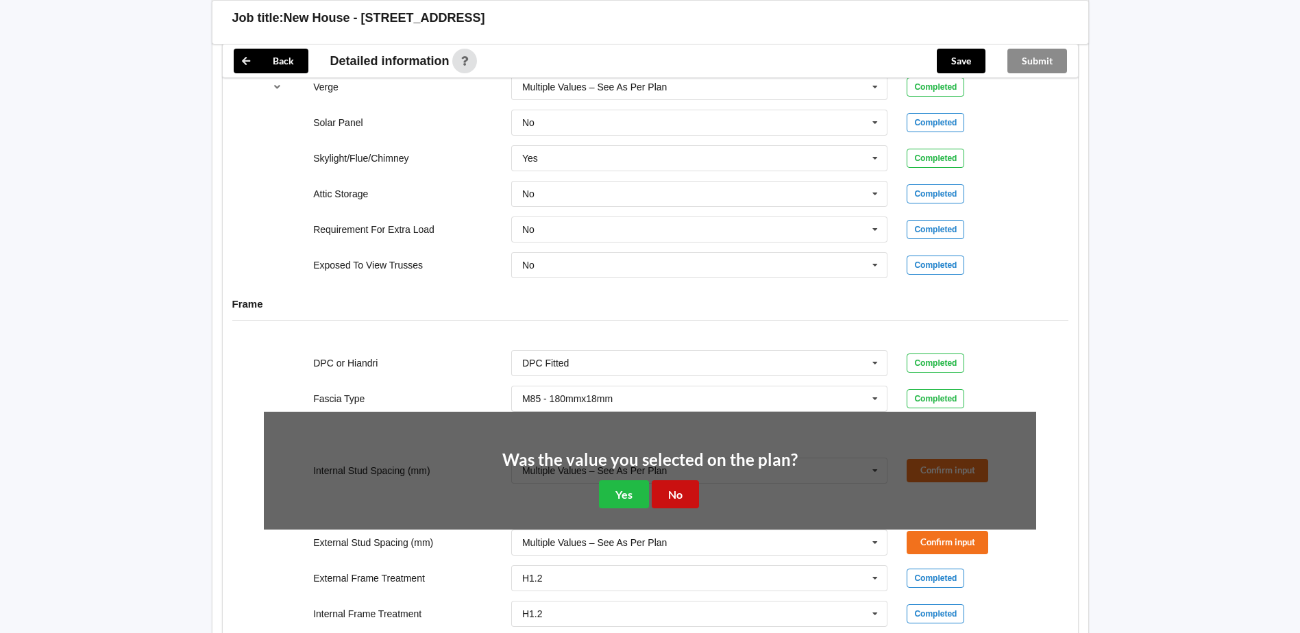
click at [685, 481] on button "No" at bounding box center [675, 495] width 47 height 28
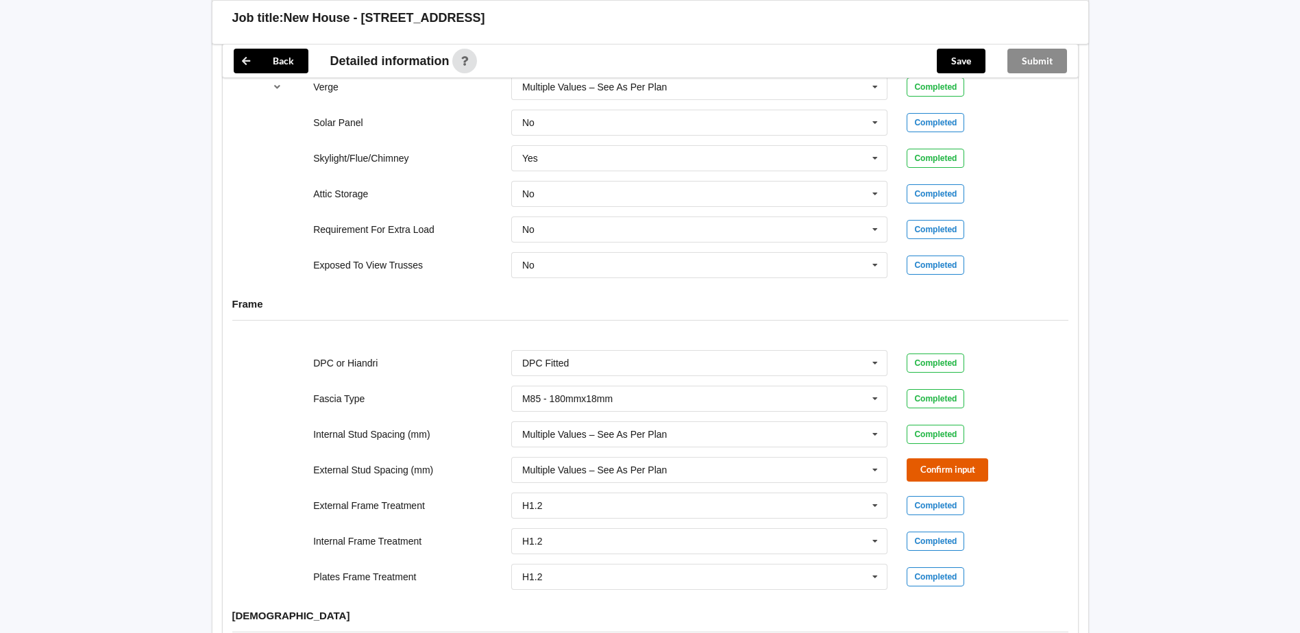
click at [955, 459] on button "Confirm input" at bounding box center [948, 470] width 82 height 23
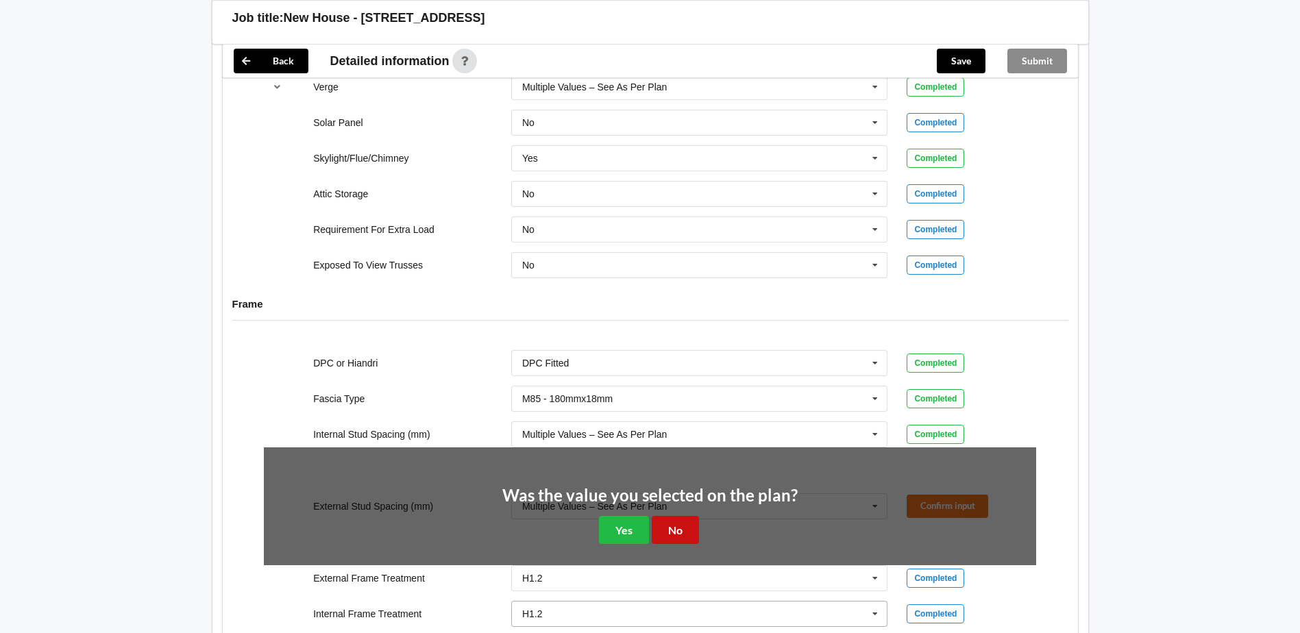
click at [677, 516] on button "No" at bounding box center [675, 530] width 47 height 28
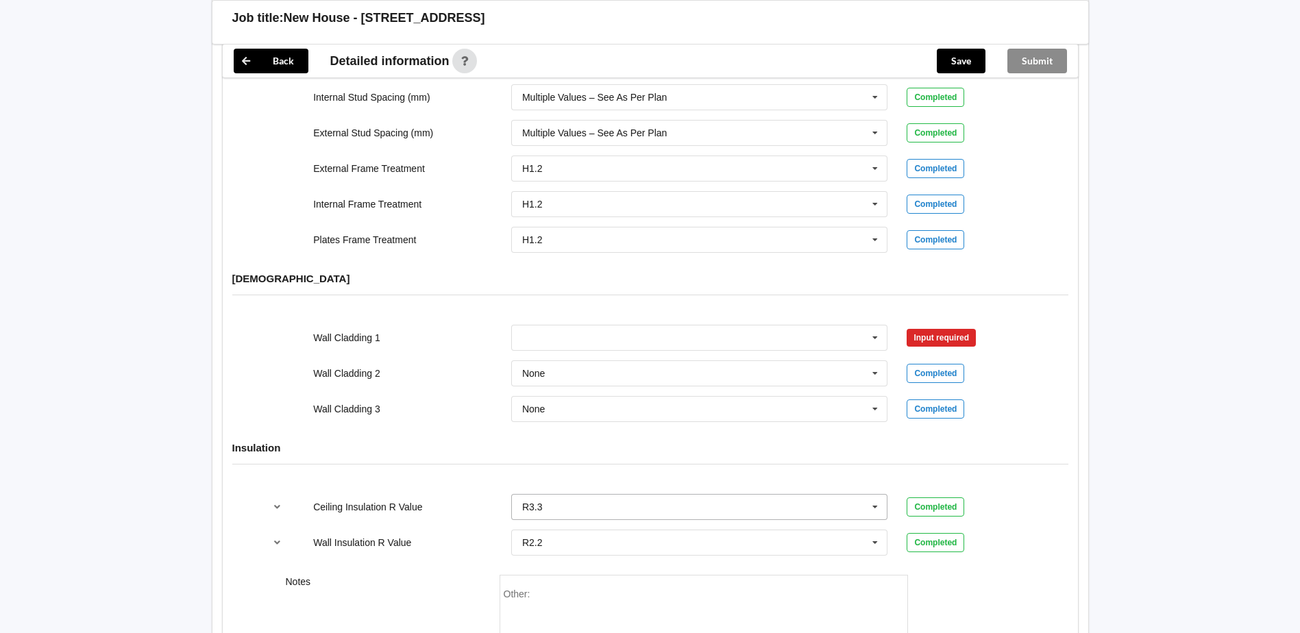
scroll to position [1508, 0]
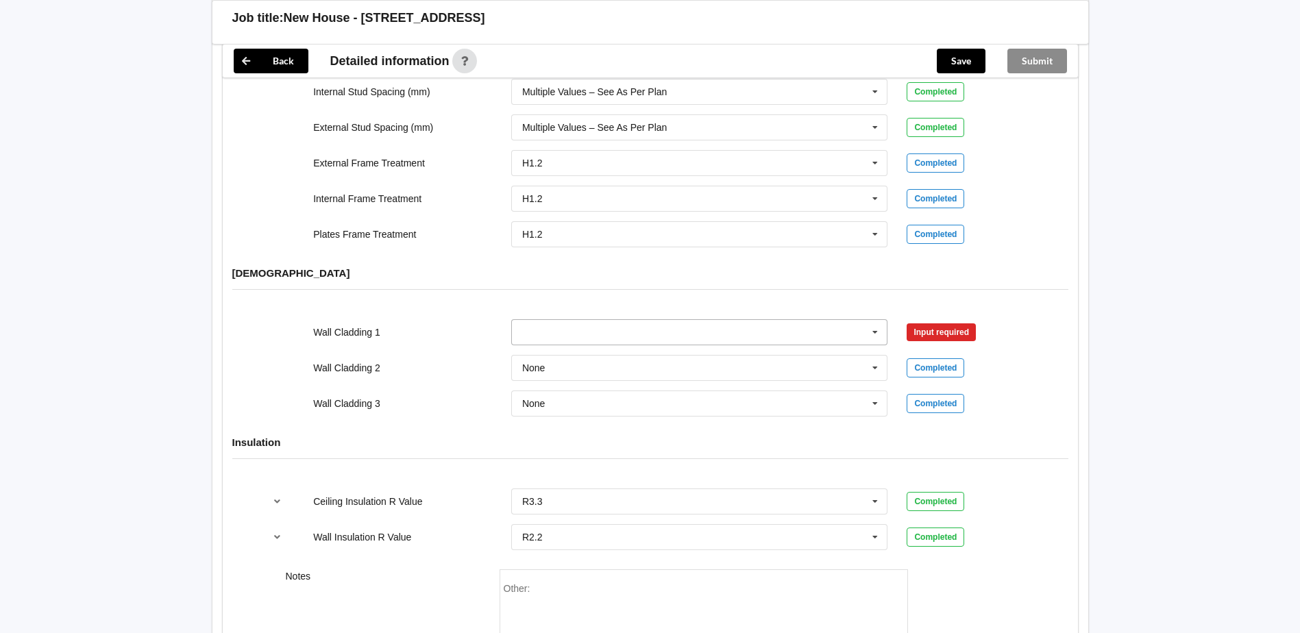
click at [598, 320] on input "text" at bounding box center [701, 332] width 376 height 25
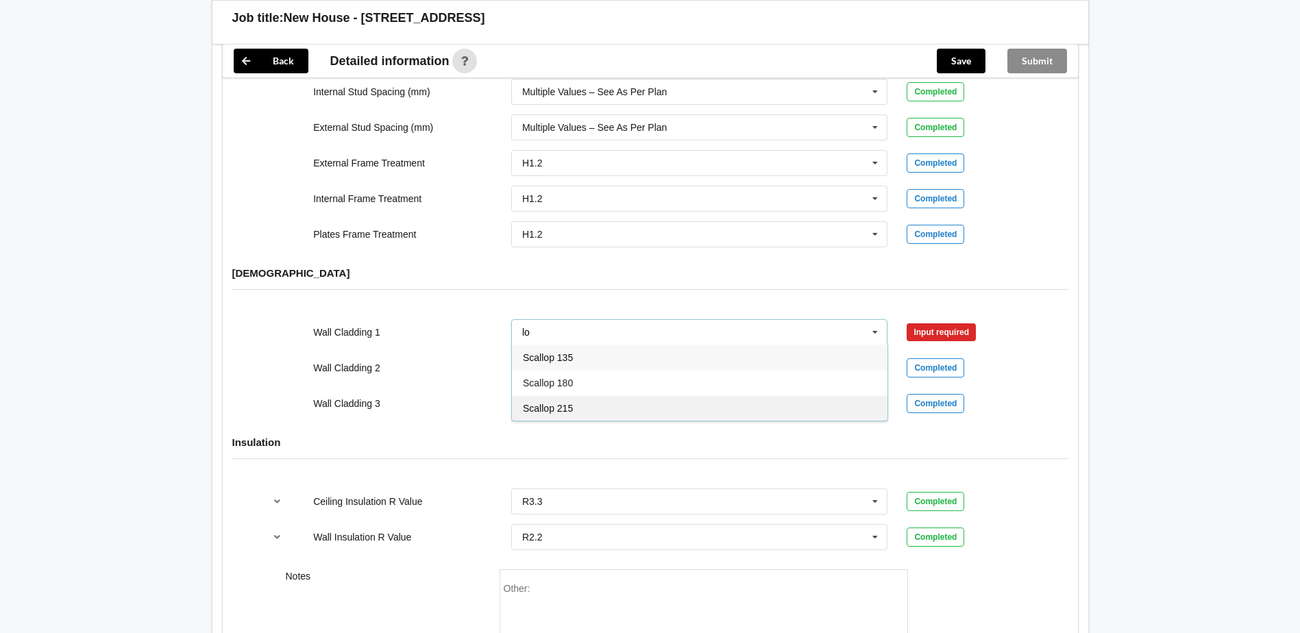
type input "l"
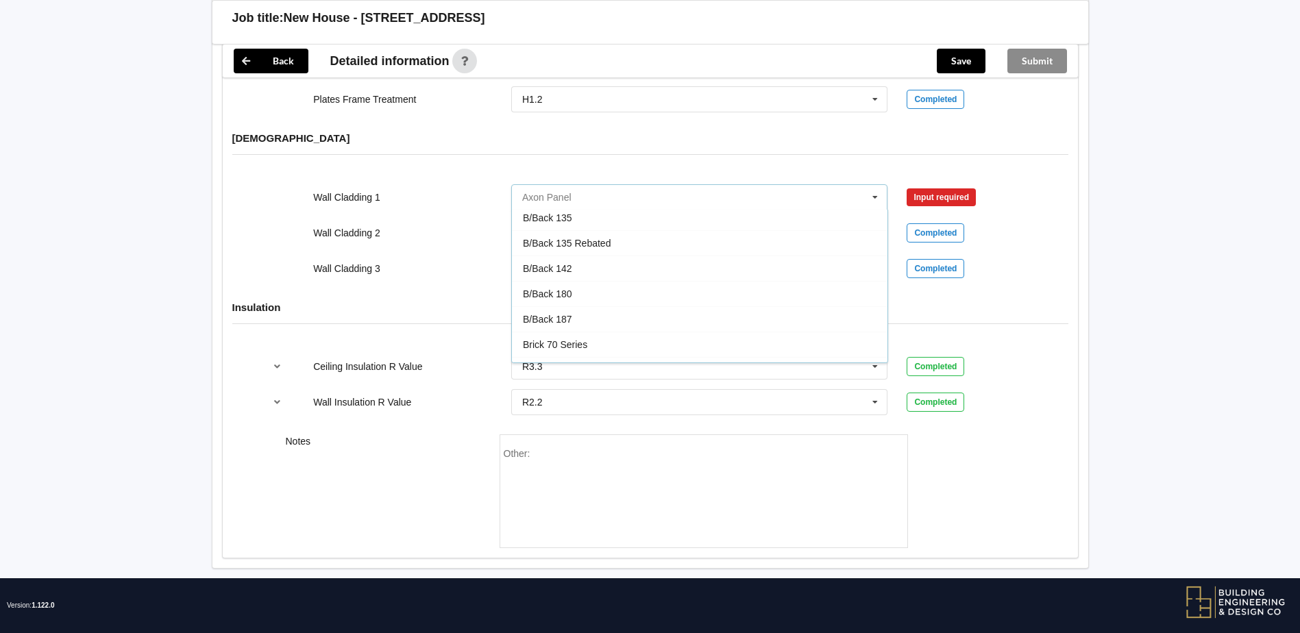
scroll to position [0, 0]
drag, startPoint x: 436, startPoint y: 408, endPoint x: 546, endPoint y: 458, distance: 120.5
click at [437, 408] on div "Wall Insulation R Value R2.2 None R1.0 R1.2 R1.3 R1.4 R1.5 R1.6 R1.8 R1.9 R2.0 …" at bounding box center [650, 402] width 792 height 45
drag, startPoint x: 597, startPoint y: 186, endPoint x: 618, endPoint y: 177, distance: 22.7
click at [597, 186] on input "text" at bounding box center [701, 197] width 376 height 25
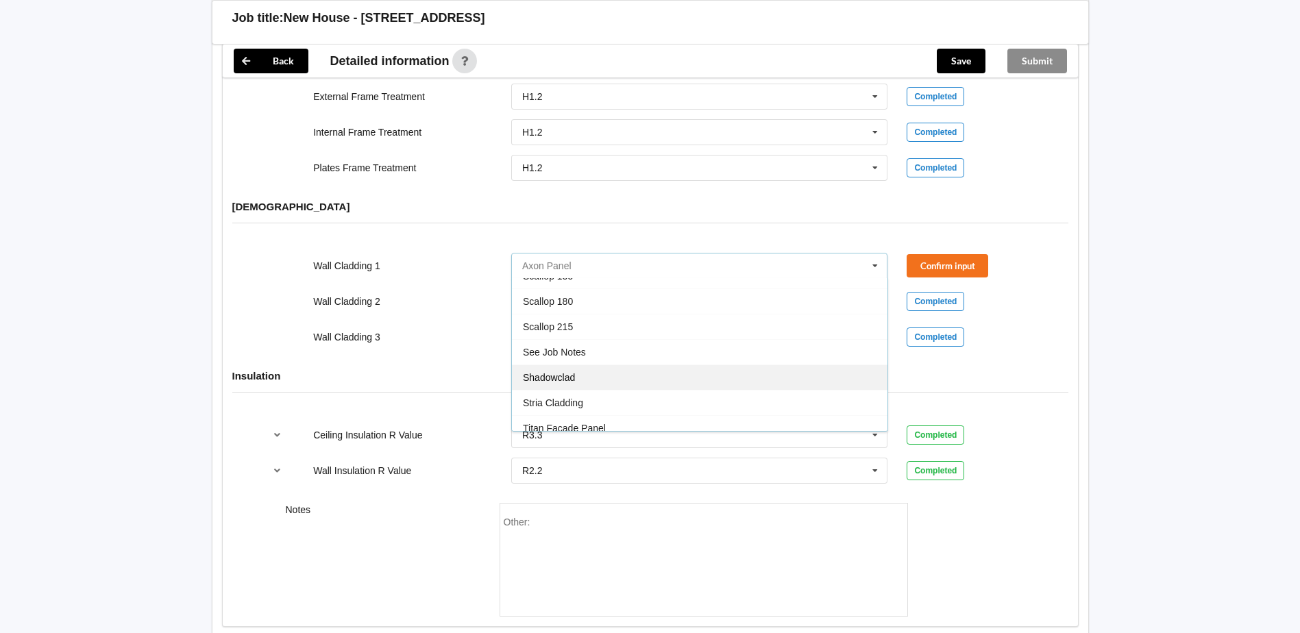
scroll to position [746, 0]
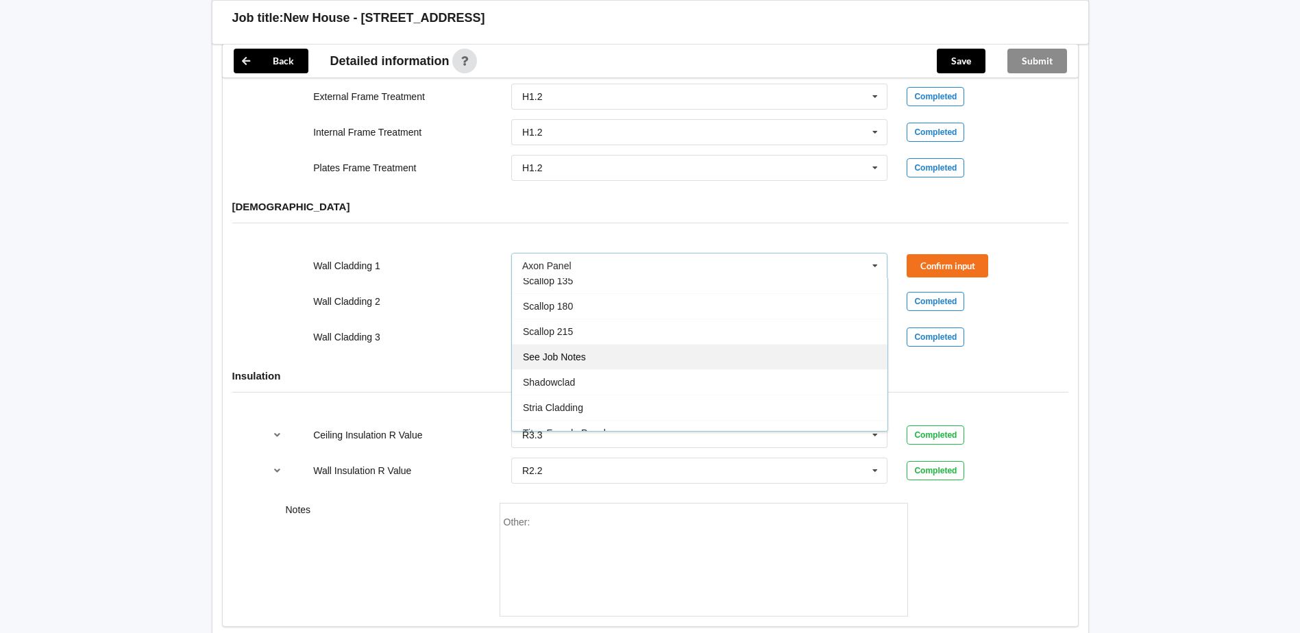
click at [629, 350] on div "See Job Notes" at bounding box center [700, 356] width 376 height 25
click at [564, 520] on div "Other:" at bounding box center [704, 565] width 400 height 96
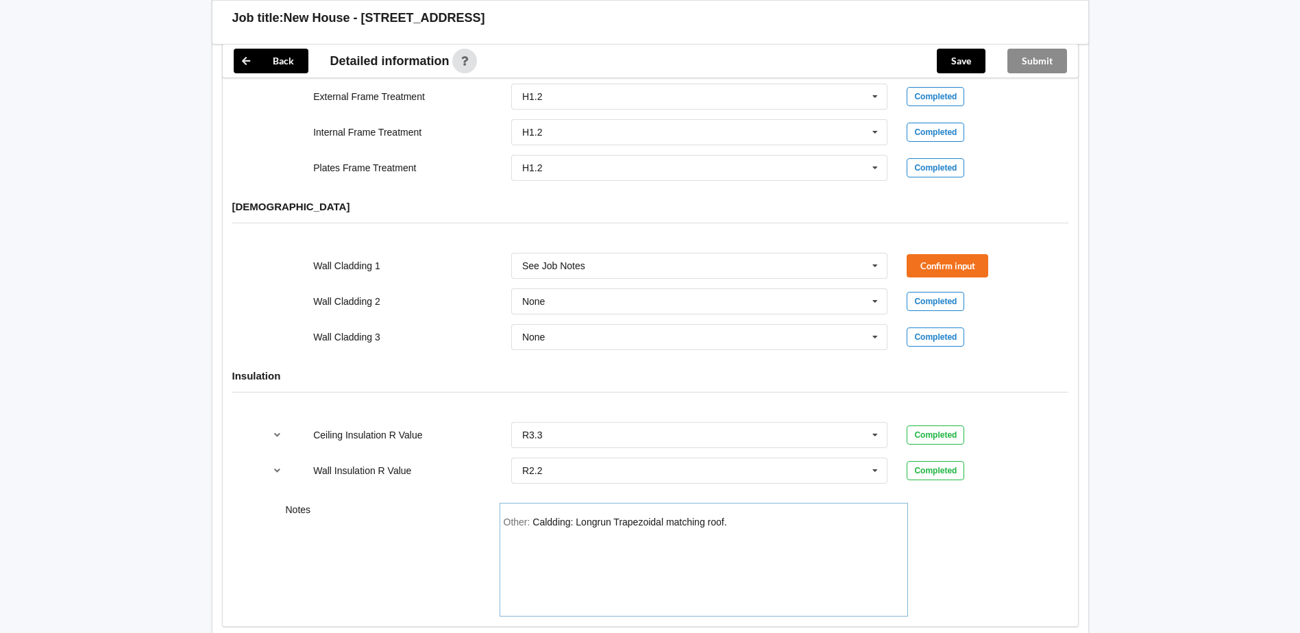
click at [746, 517] on div "Other: Caldding: Longrun Trapezoidal matching roof." at bounding box center [704, 565] width 400 height 96
drag, startPoint x: 543, startPoint y: 508, endPoint x: 561, endPoint y: 504, distance: 18.3
click at [766, 517] on div "Other: Cladding: Longrun Trapezoidal matching roof." at bounding box center [704, 565] width 400 height 96
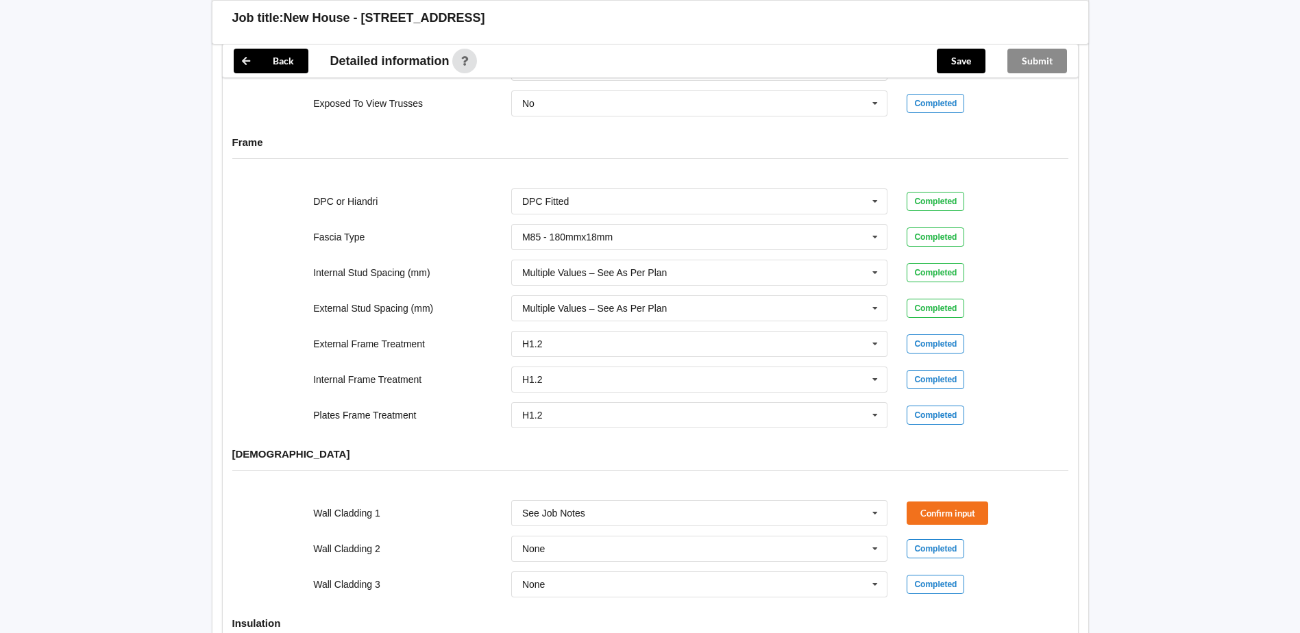
scroll to position [1369, 0]
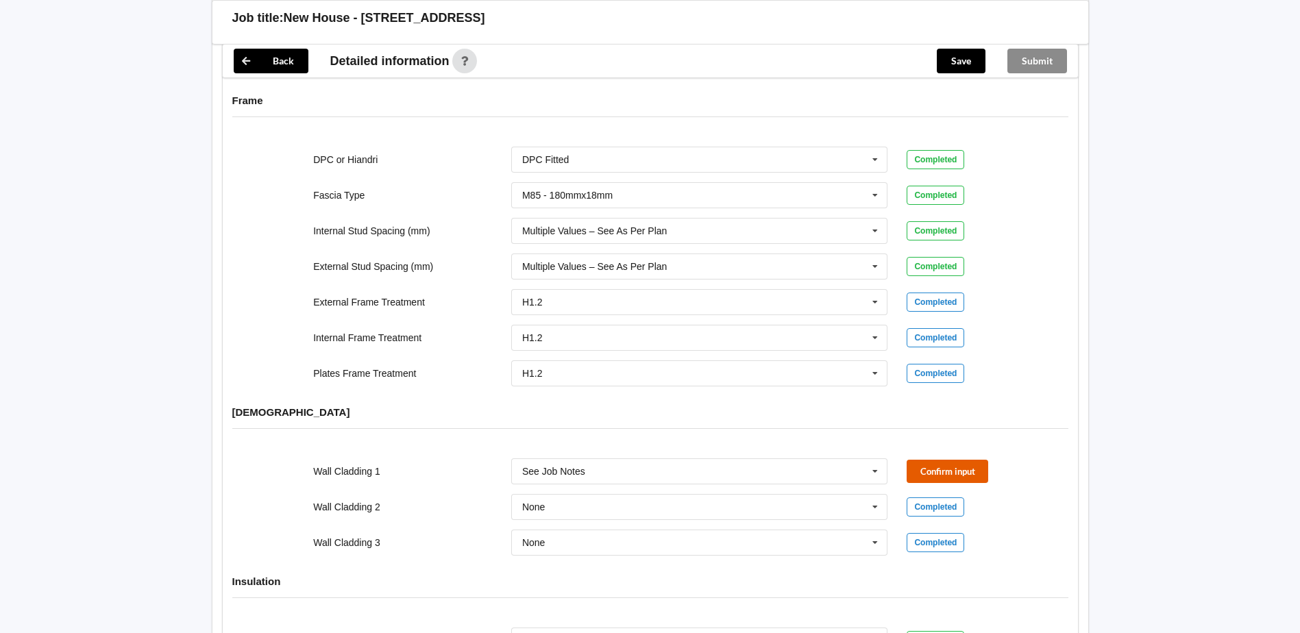
click at [938, 460] on button "Confirm input" at bounding box center [948, 471] width 82 height 23
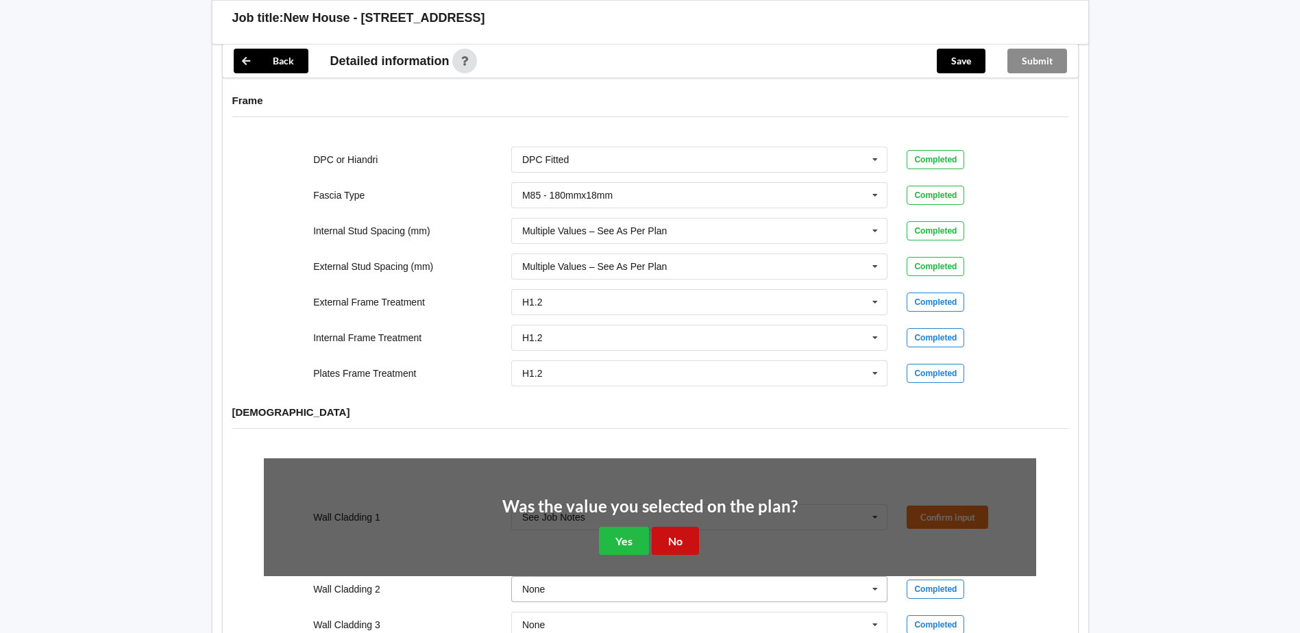
drag, startPoint x: 683, startPoint y: 529, endPoint x: 714, endPoint y: 500, distance: 42.7
click at [687, 527] on button "No" at bounding box center [675, 541] width 47 height 28
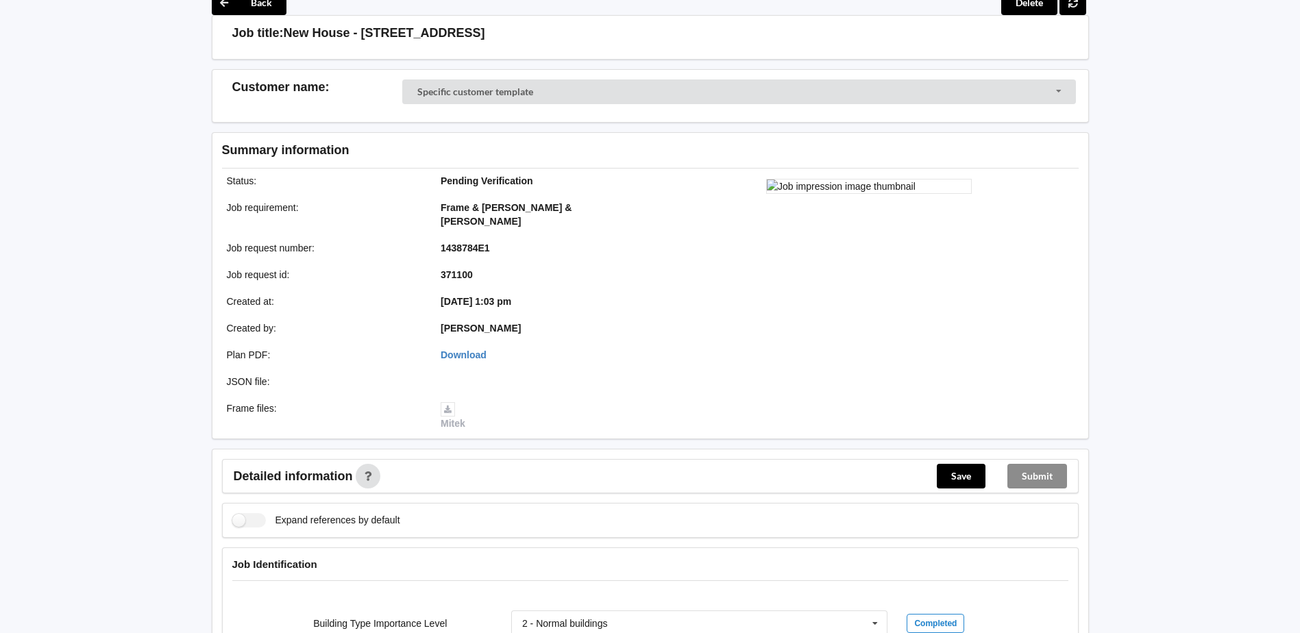
scroll to position [0, 0]
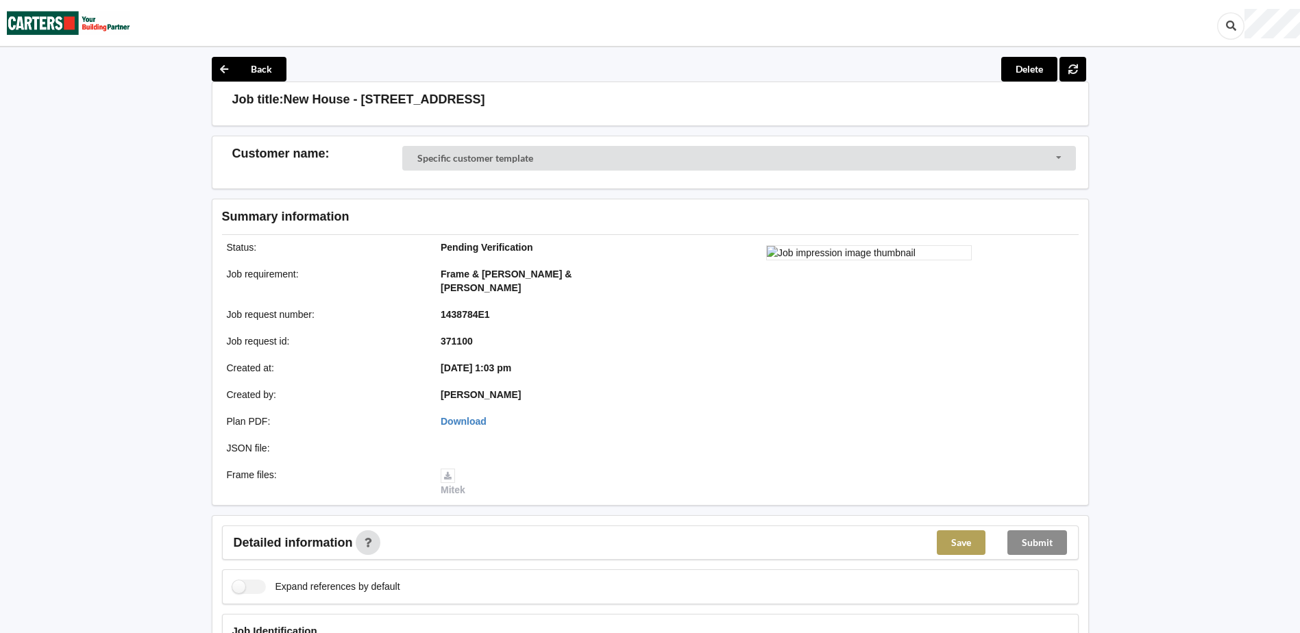
click at [964, 531] on button "Save" at bounding box center [961, 543] width 49 height 25
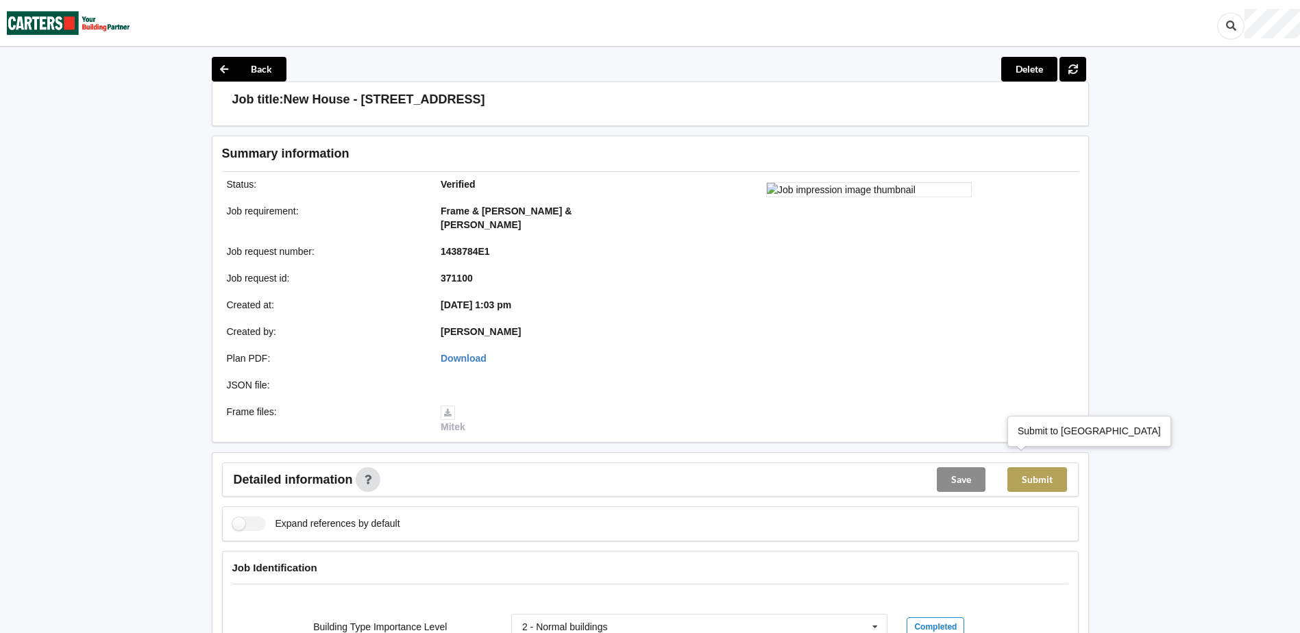
click at [1054, 467] on button "Submit" at bounding box center [1038, 479] width 60 height 25
click at [1075, 71] on icon at bounding box center [1073, 68] width 12 height 8
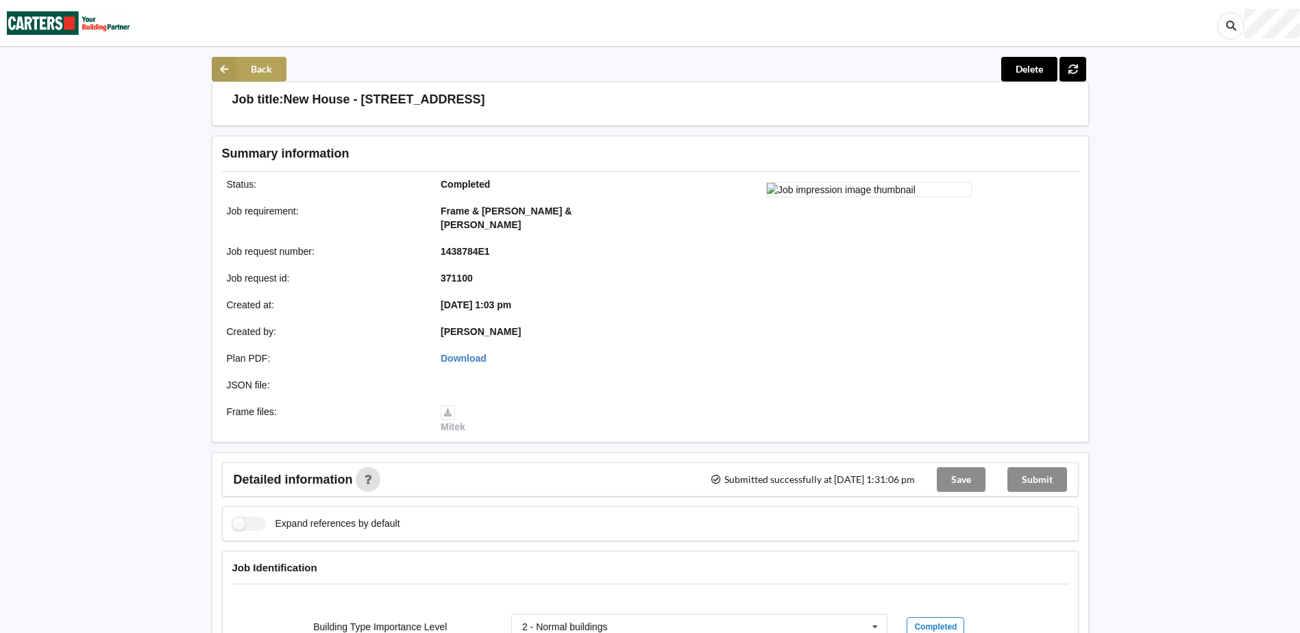
click at [256, 69] on button "Back" at bounding box center [249, 69] width 75 height 25
